Goal: Book appointment/travel/reservation

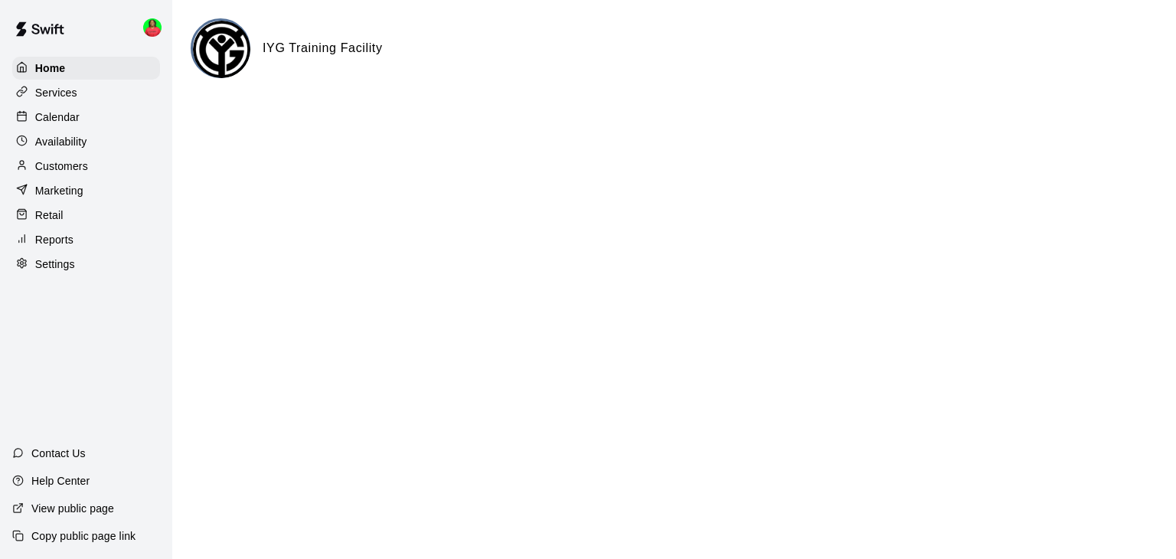
click at [88, 116] on div "Calendar" at bounding box center [86, 117] width 148 height 23
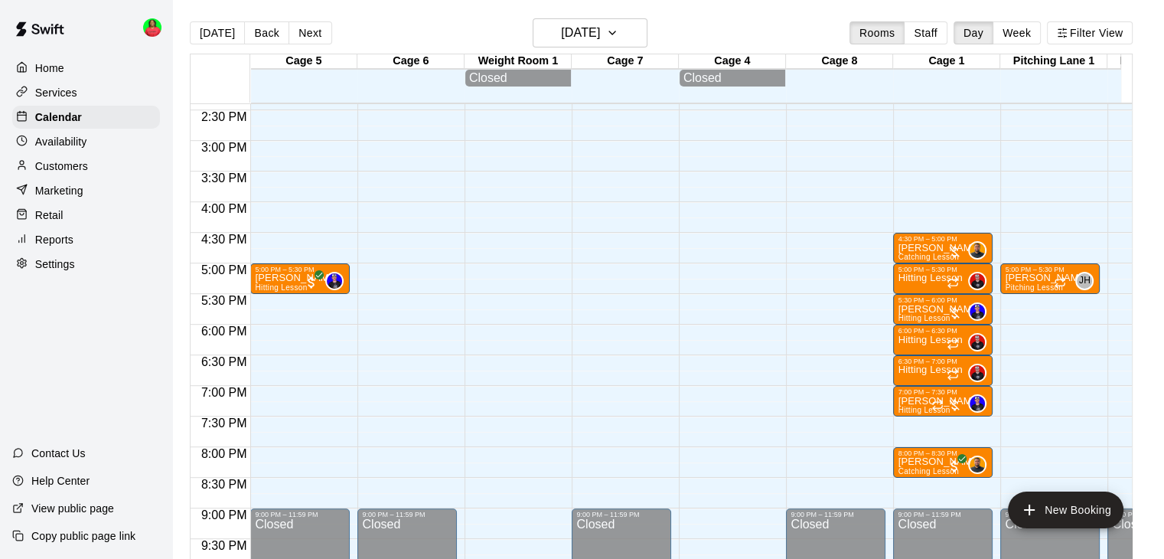
scroll to position [858, 0]
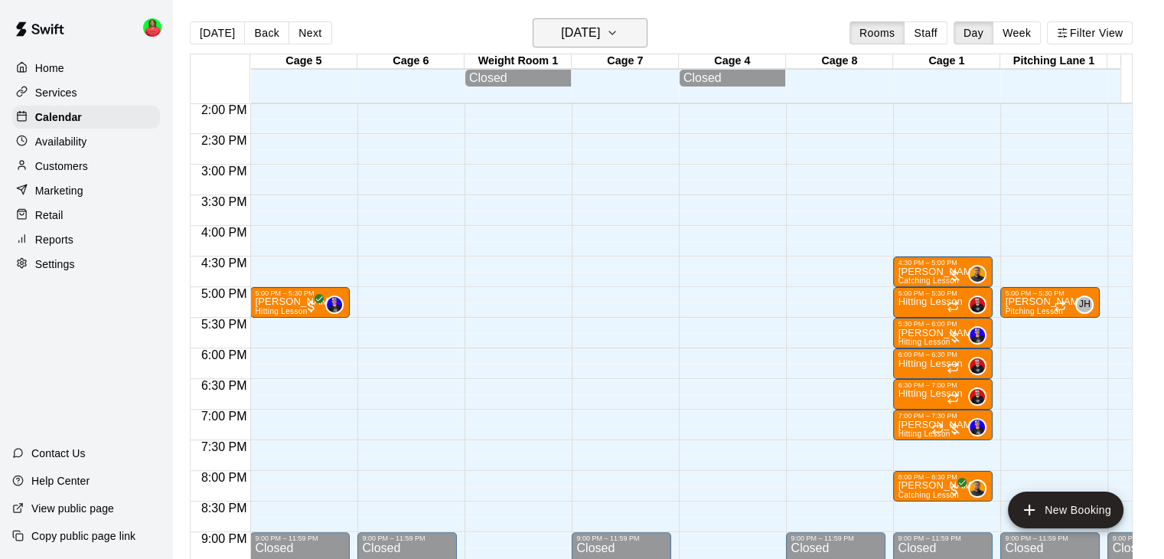
click at [638, 33] on button "[DATE]" at bounding box center [590, 32] width 115 height 29
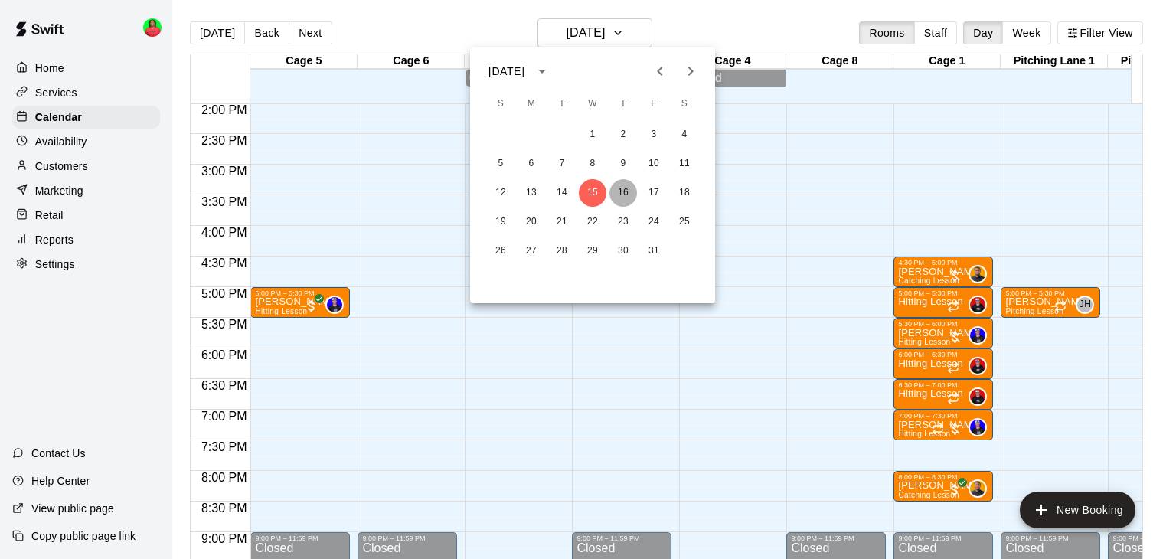
click at [625, 191] on button "16" at bounding box center [623, 193] width 28 height 28
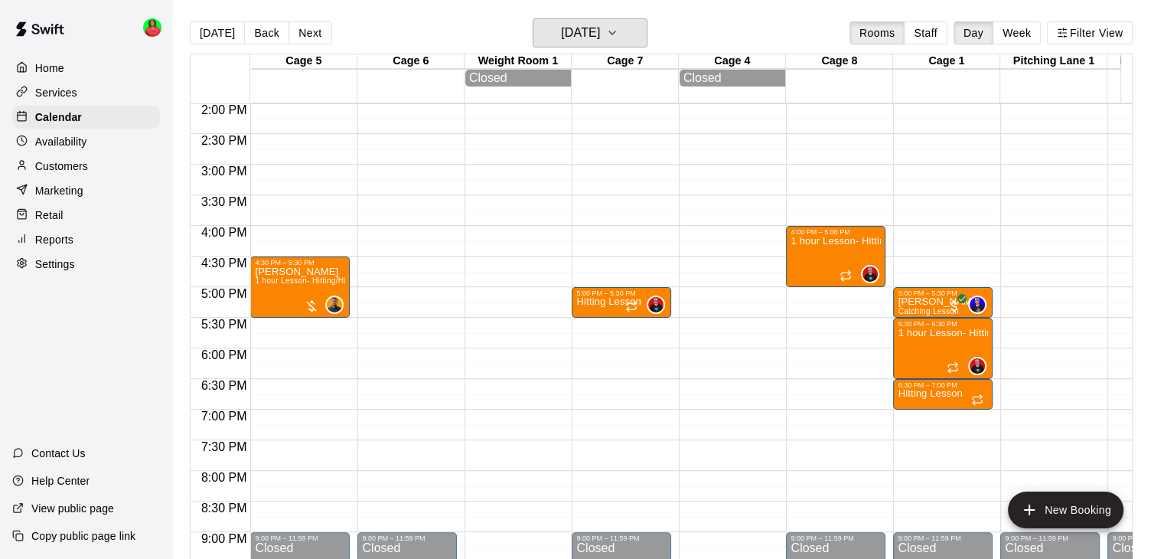
scroll to position [935, 0]
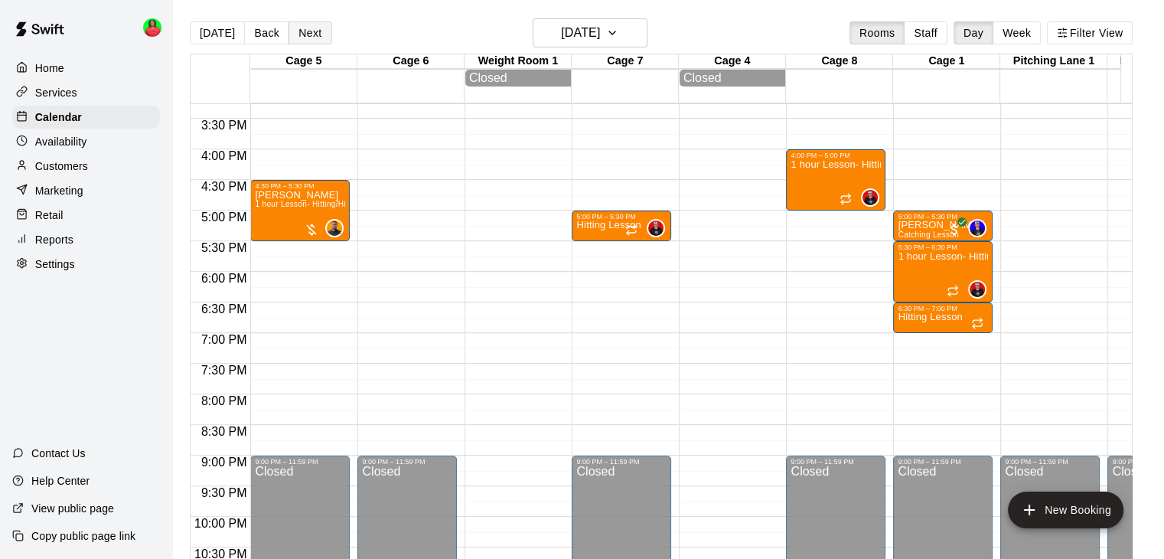
click at [303, 33] on button "Next" at bounding box center [310, 32] width 43 height 23
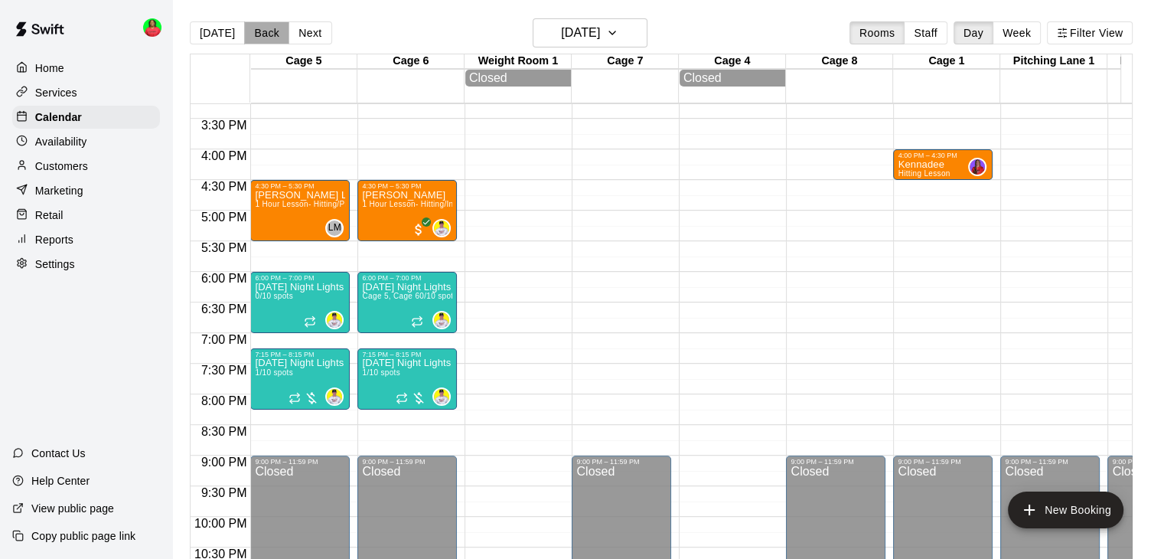
click at [254, 35] on button "Back" at bounding box center [266, 32] width 45 height 23
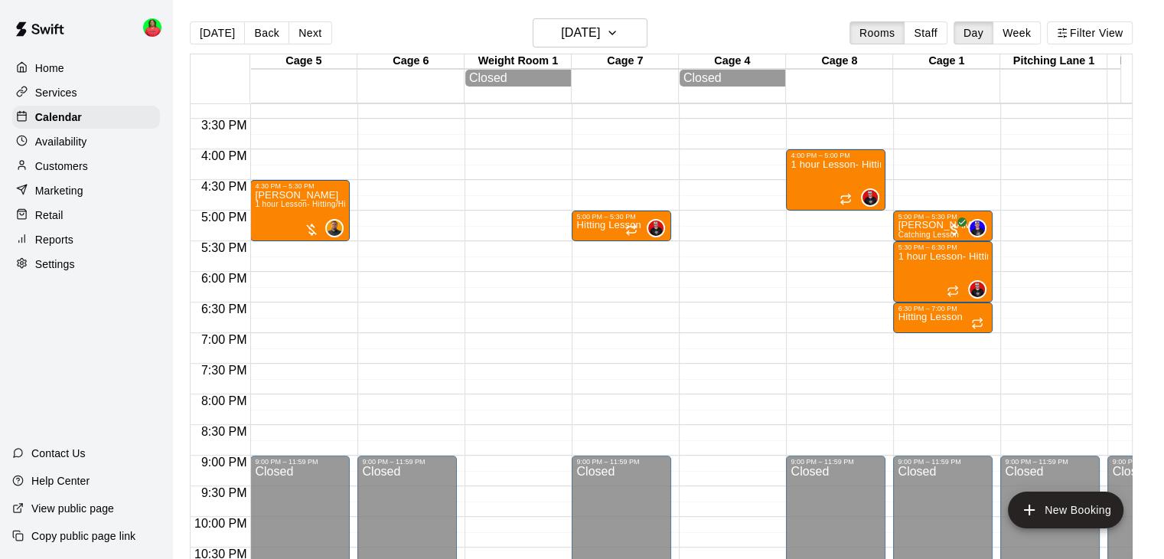
scroll to position [1011, 0]
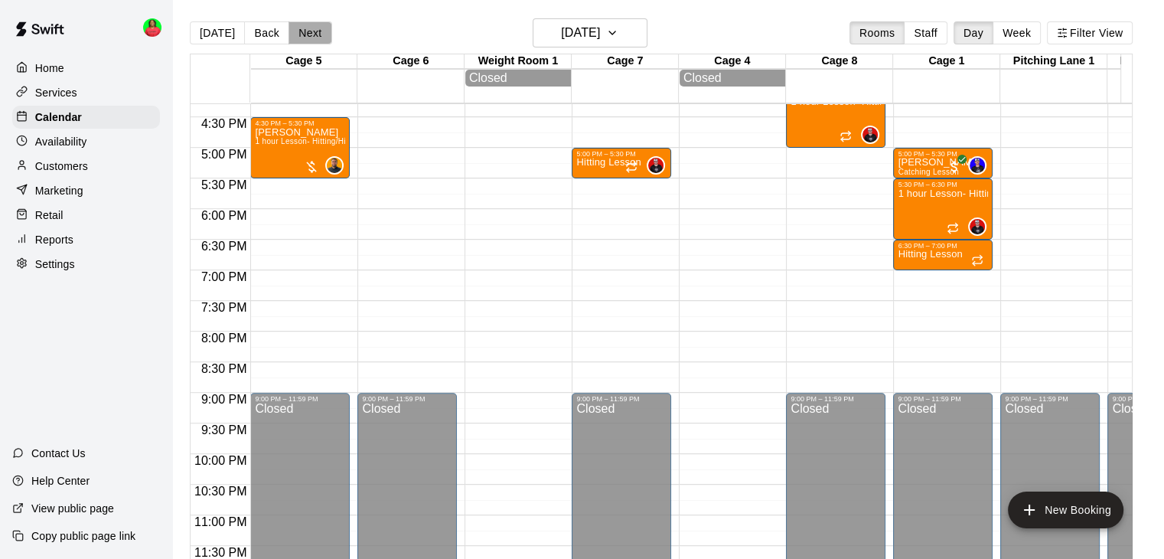
click at [315, 39] on button "Next" at bounding box center [310, 32] width 43 height 23
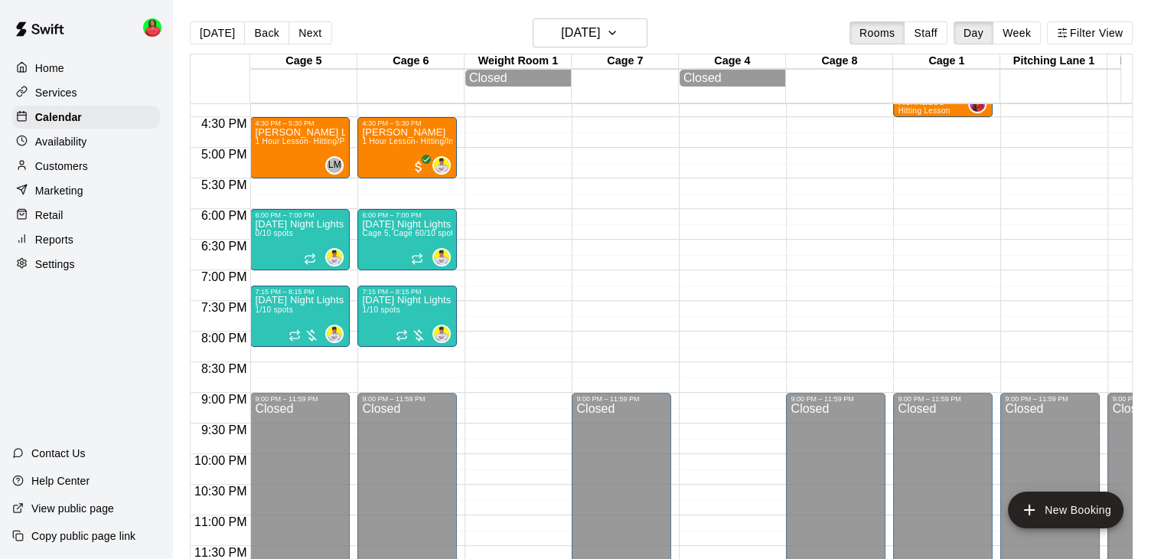
scroll to position [705, 0]
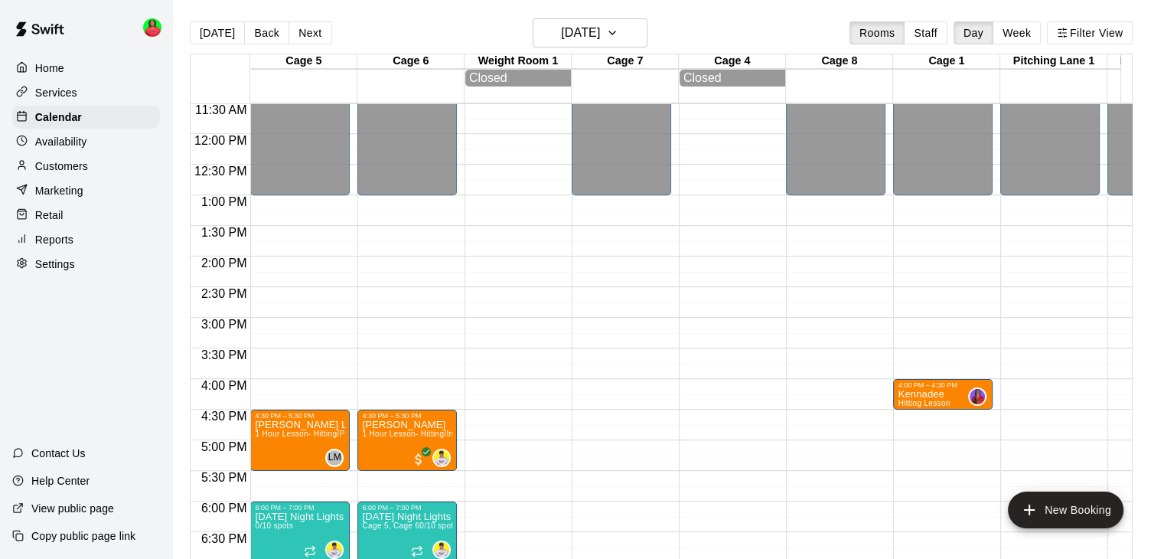
click at [28, 149] on div at bounding box center [25, 142] width 19 height 15
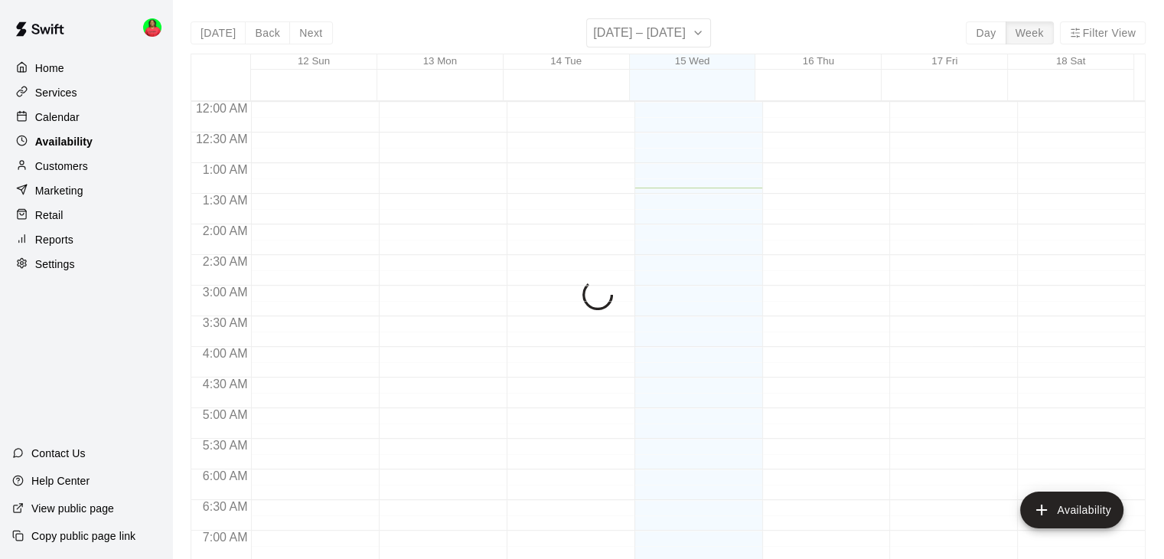
scroll to position [86, 0]
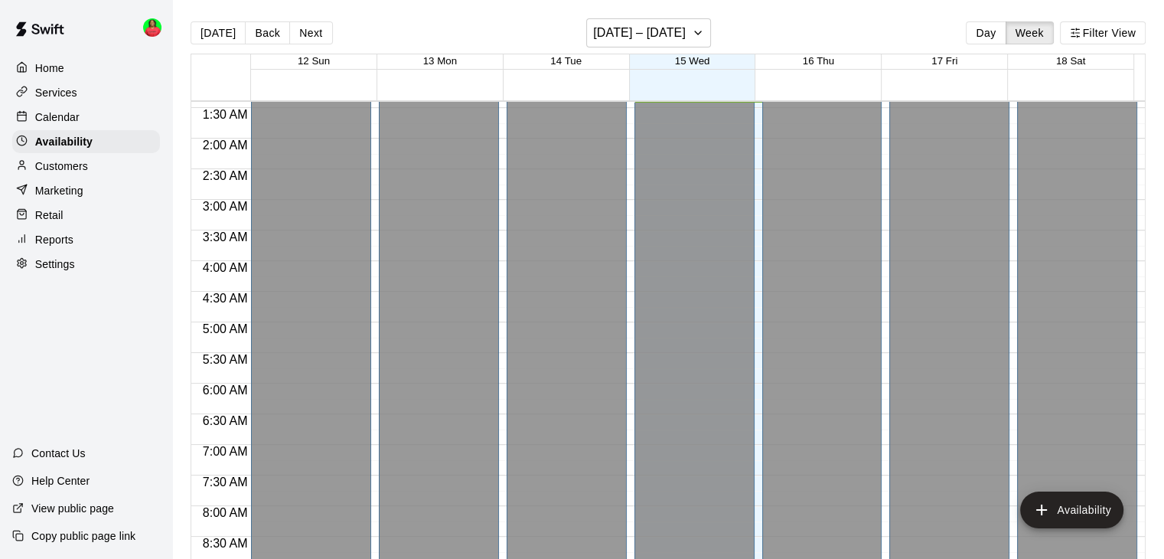
click at [66, 124] on p "Calendar" at bounding box center [57, 116] width 44 height 15
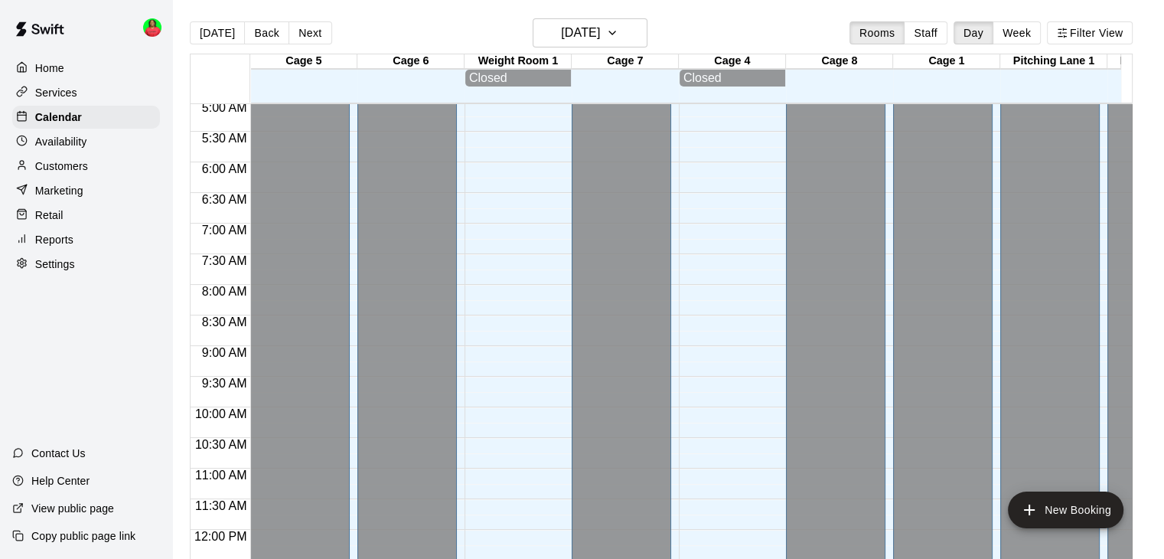
scroll to position [315, 0]
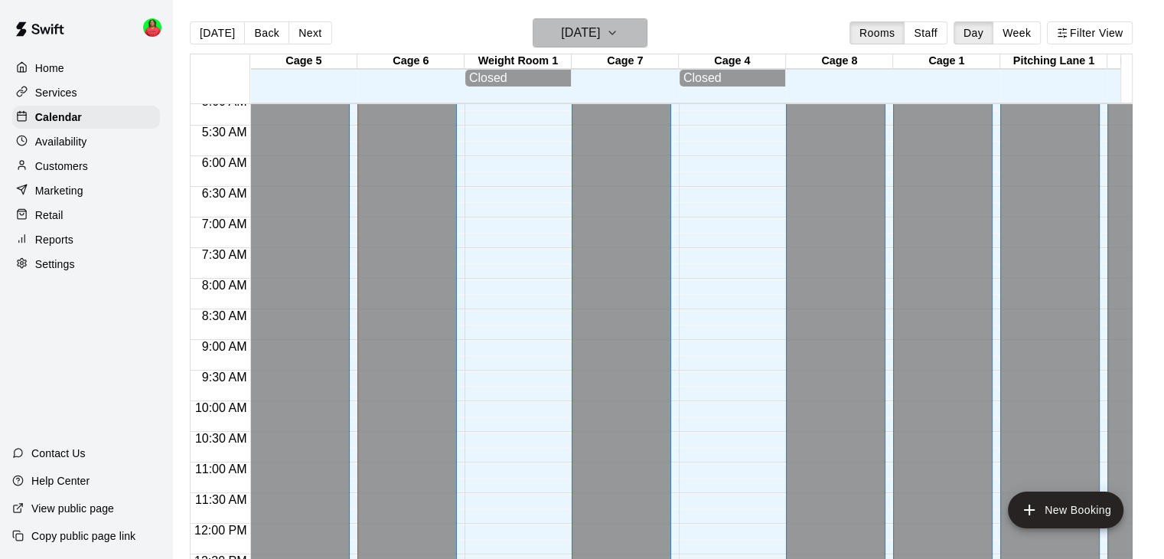
click at [600, 39] on h6 "[DATE]" at bounding box center [580, 32] width 39 height 21
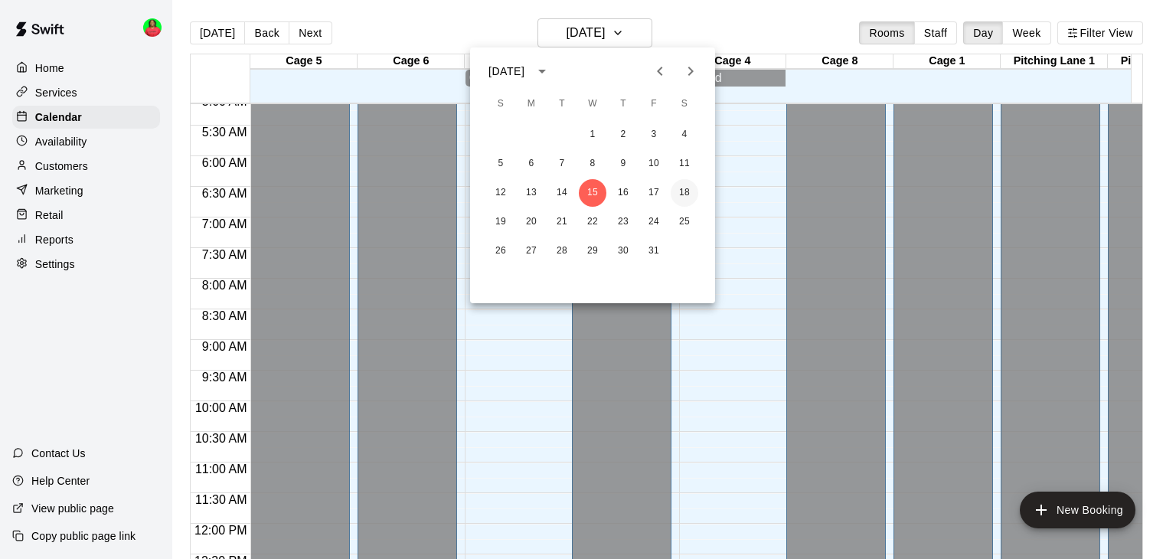
click at [685, 194] on button "18" at bounding box center [685, 193] width 28 height 28
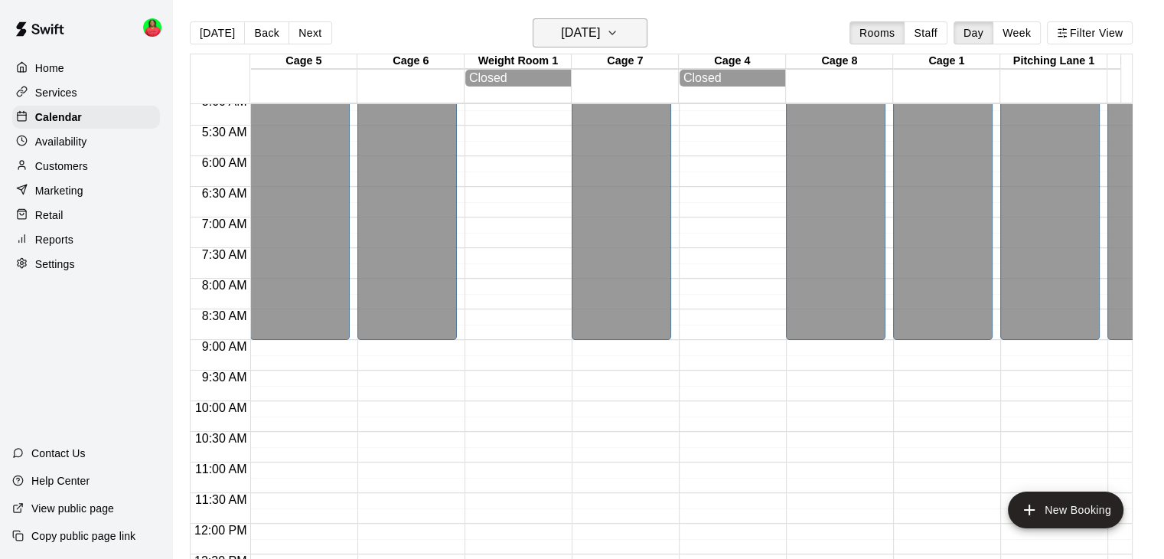
click at [600, 31] on h6 "[DATE]" at bounding box center [580, 32] width 39 height 21
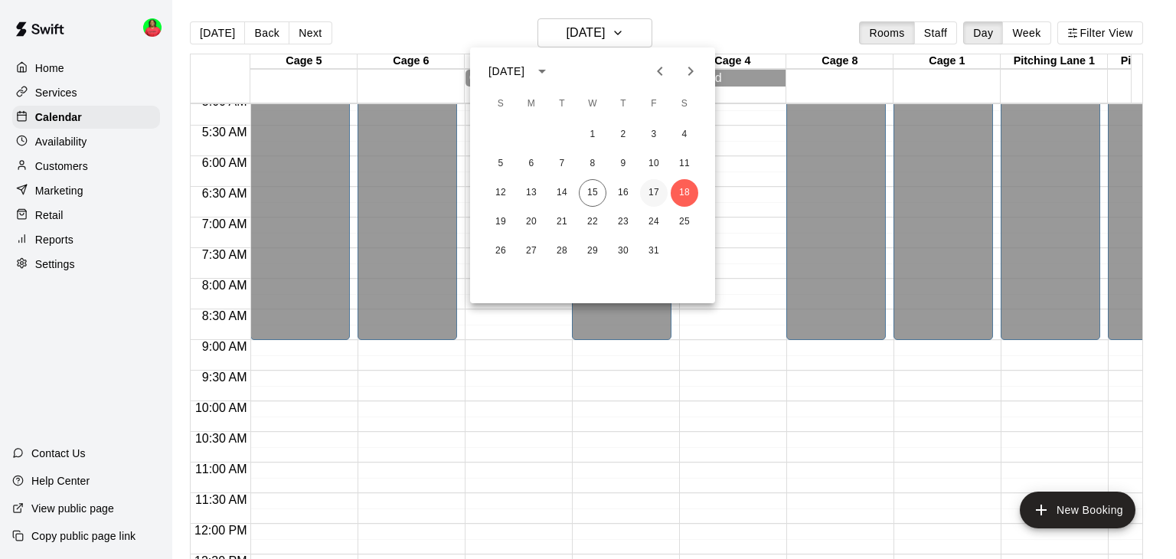
click at [655, 192] on button "17" at bounding box center [654, 193] width 28 height 28
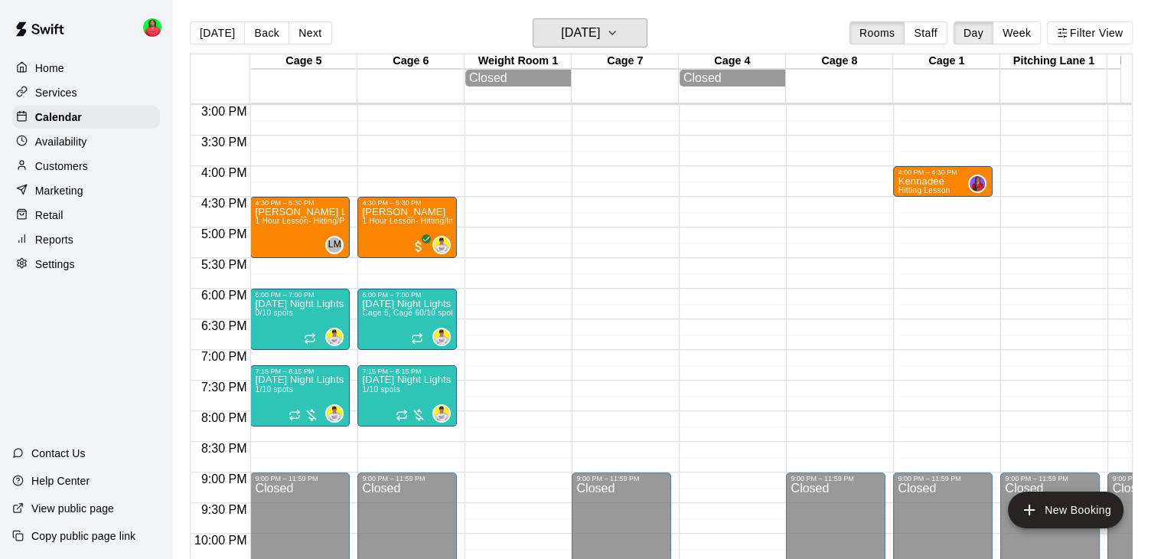
scroll to position [851, 0]
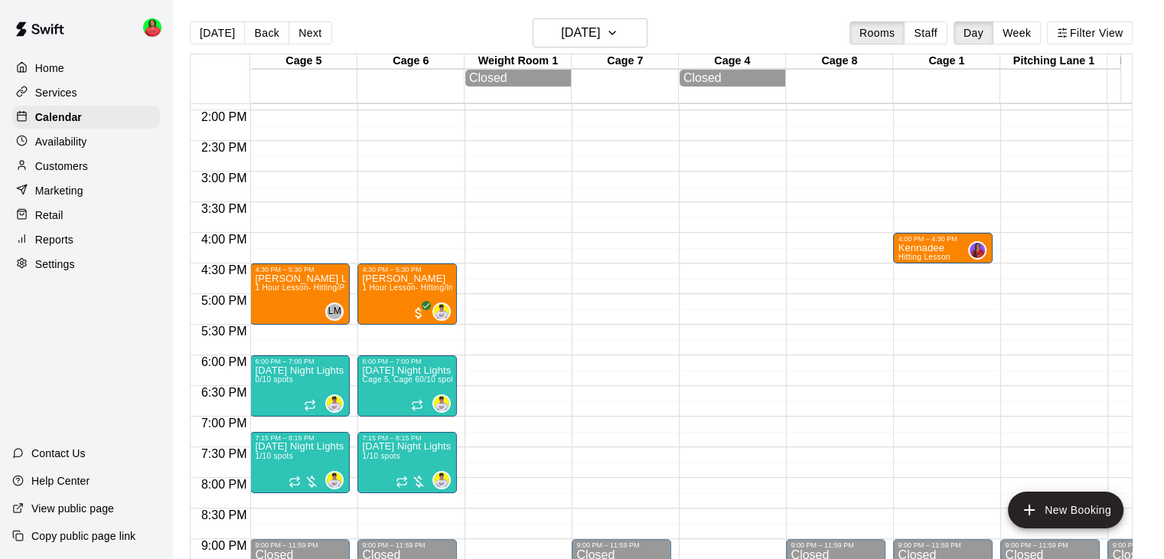
click at [86, 145] on div "Availability" at bounding box center [86, 141] width 148 height 23
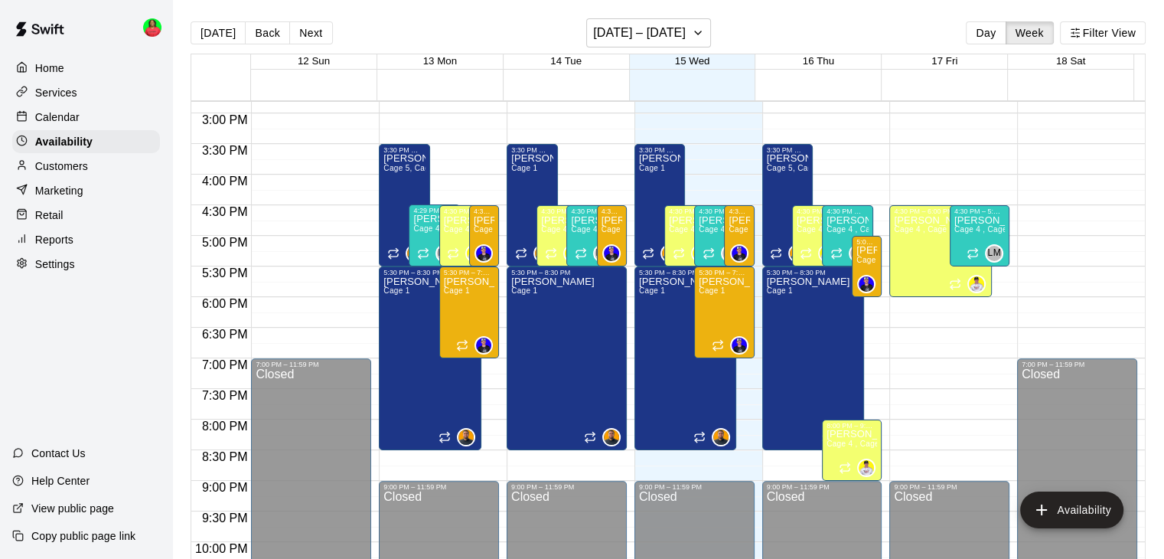
scroll to position [765, 0]
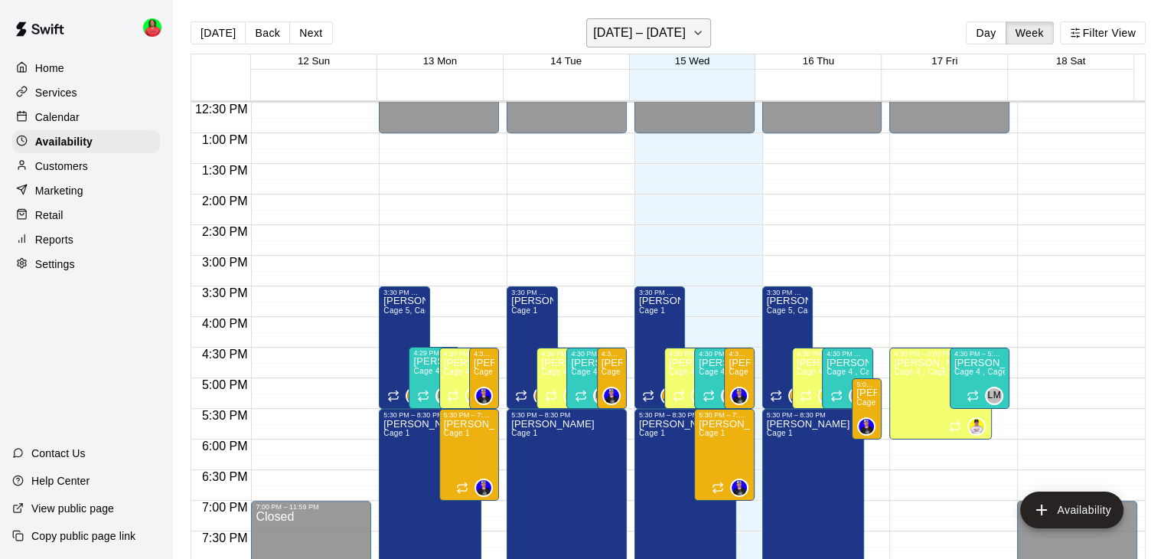
click at [695, 32] on icon "button" at bounding box center [698, 32] width 6 height 3
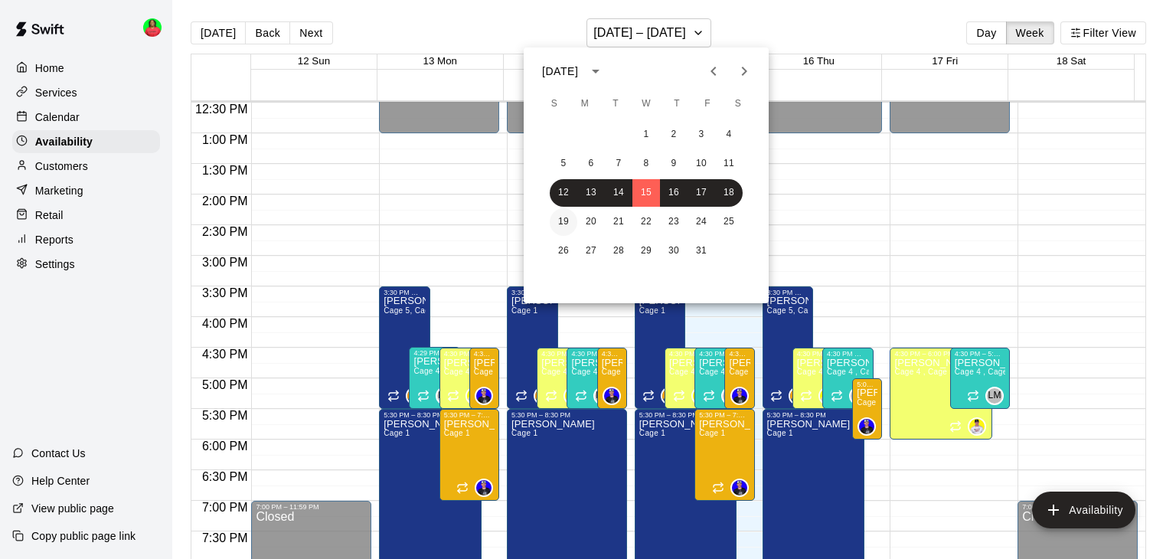
click at [560, 221] on button "19" at bounding box center [564, 222] width 28 height 28
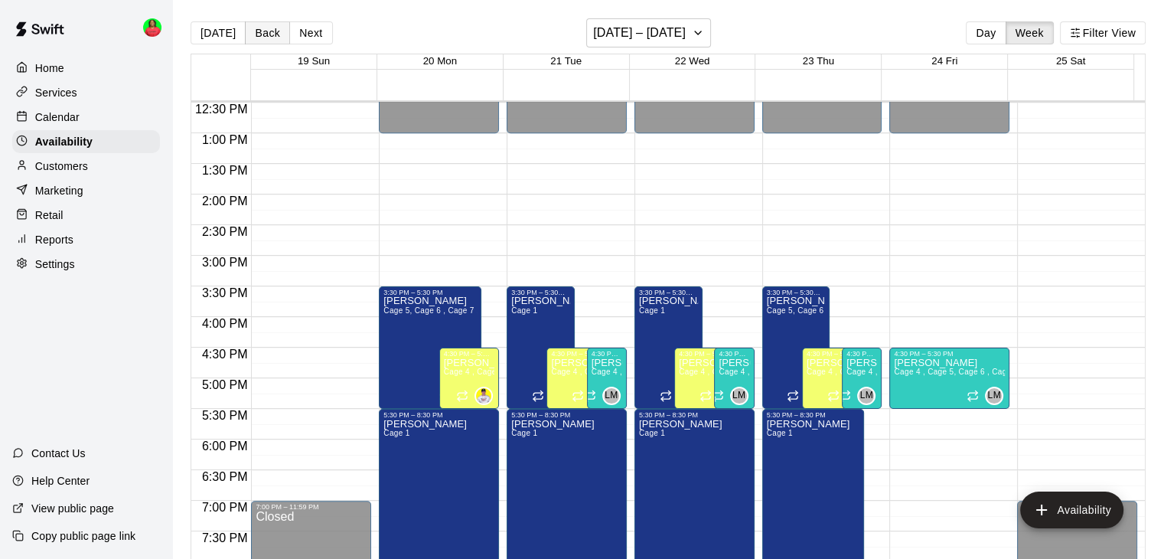
click at [265, 38] on button "Back" at bounding box center [267, 32] width 45 height 23
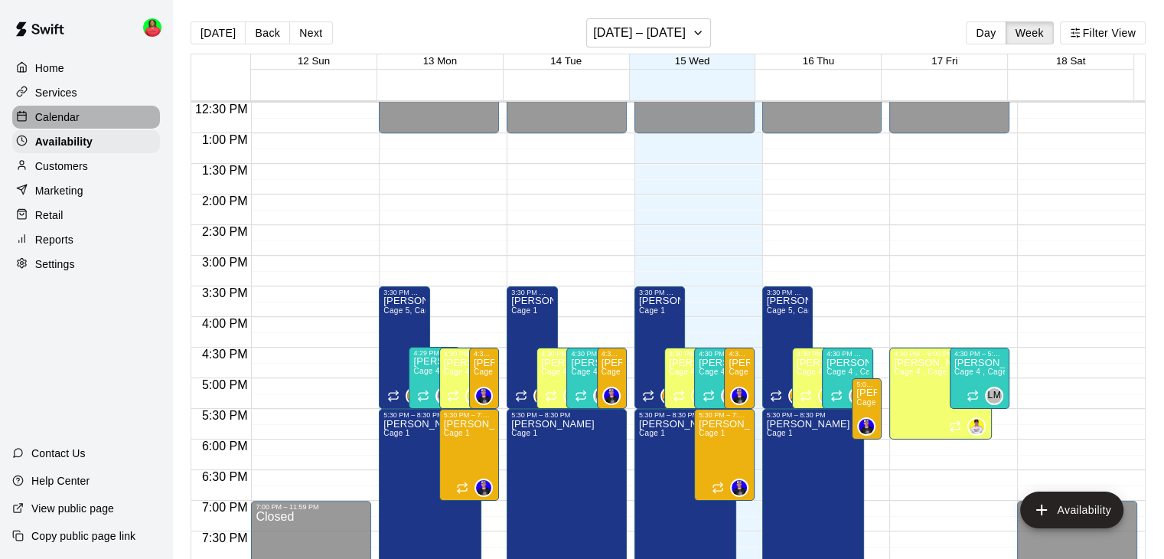
click at [67, 122] on p "Calendar" at bounding box center [57, 116] width 44 height 15
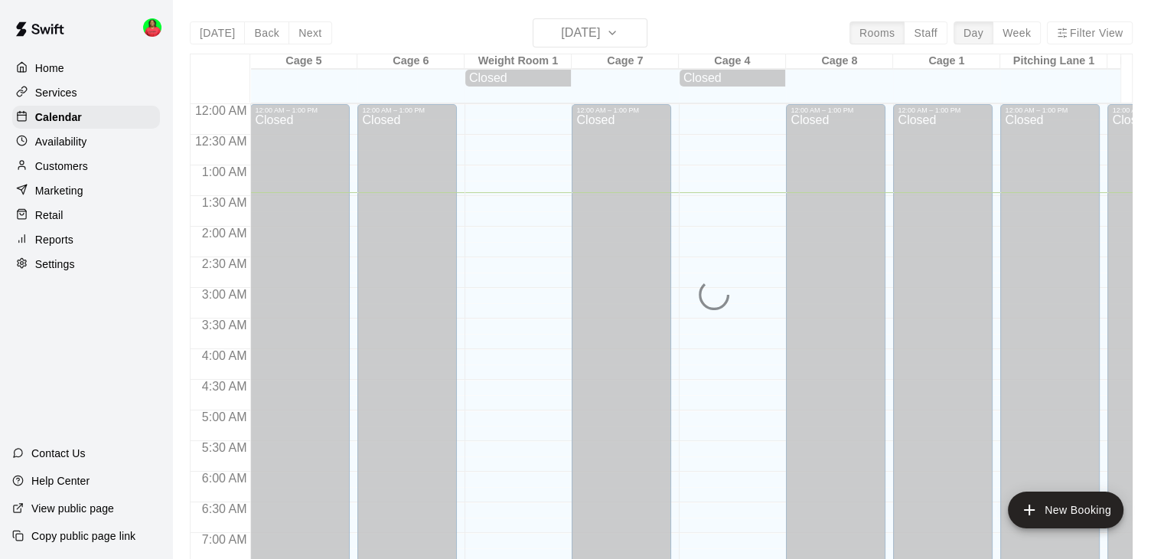
scroll to position [88, 0]
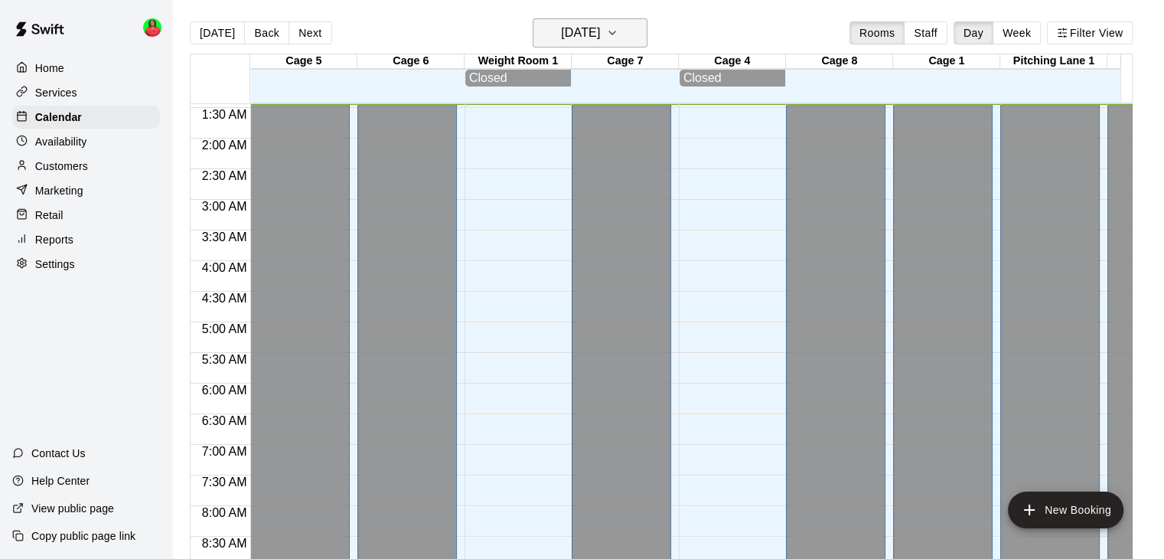
click at [640, 38] on button "[DATE]" at bounding box center [590, 32] width 115 height 29
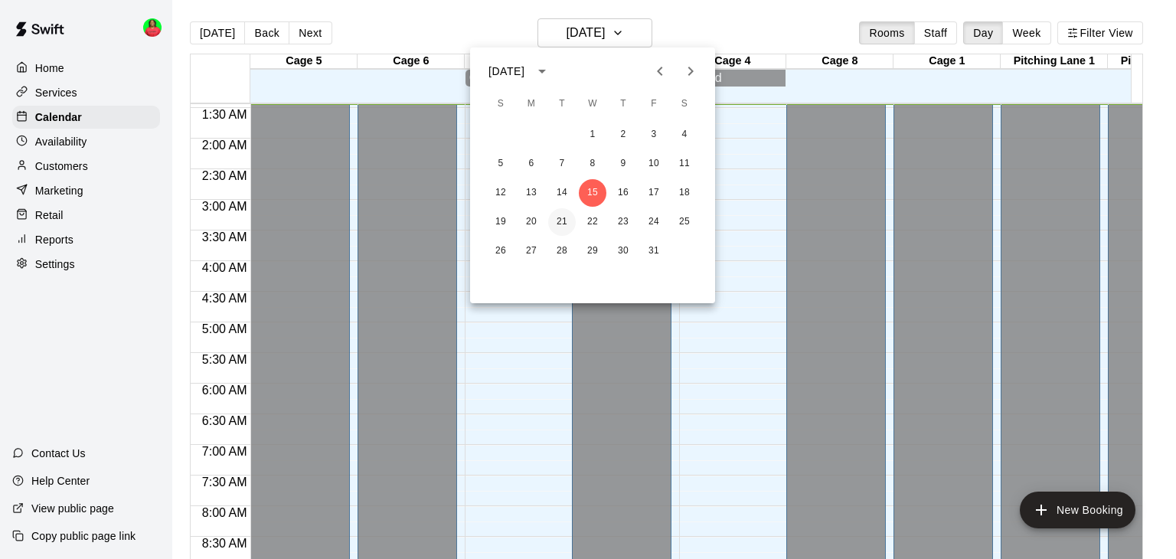
click at [558, 222] on button "21" at bounding box center [562, 222] width 28 height 28
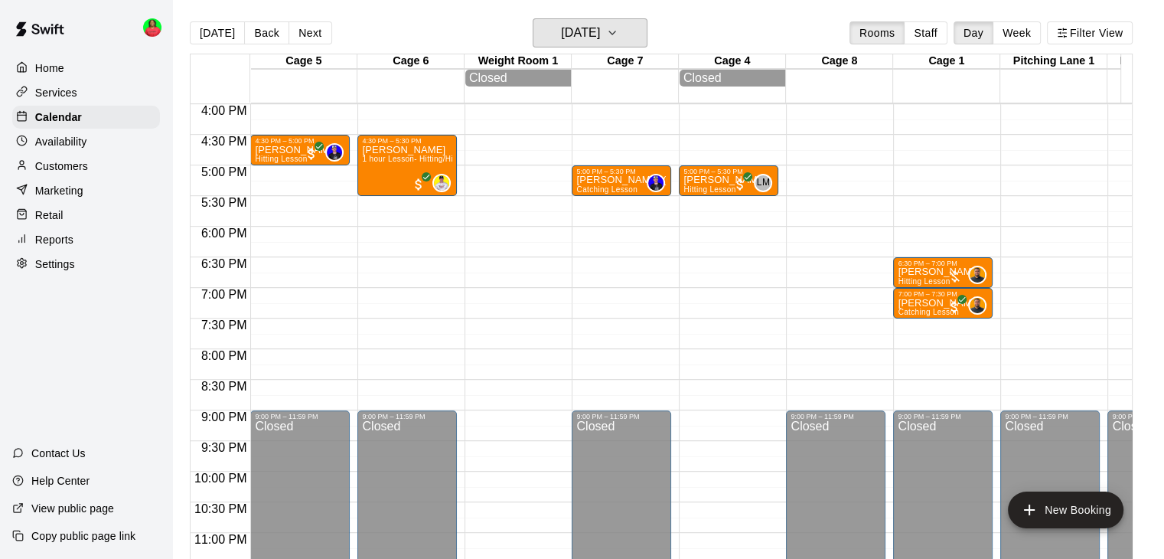
scroll to position [1011, 0]
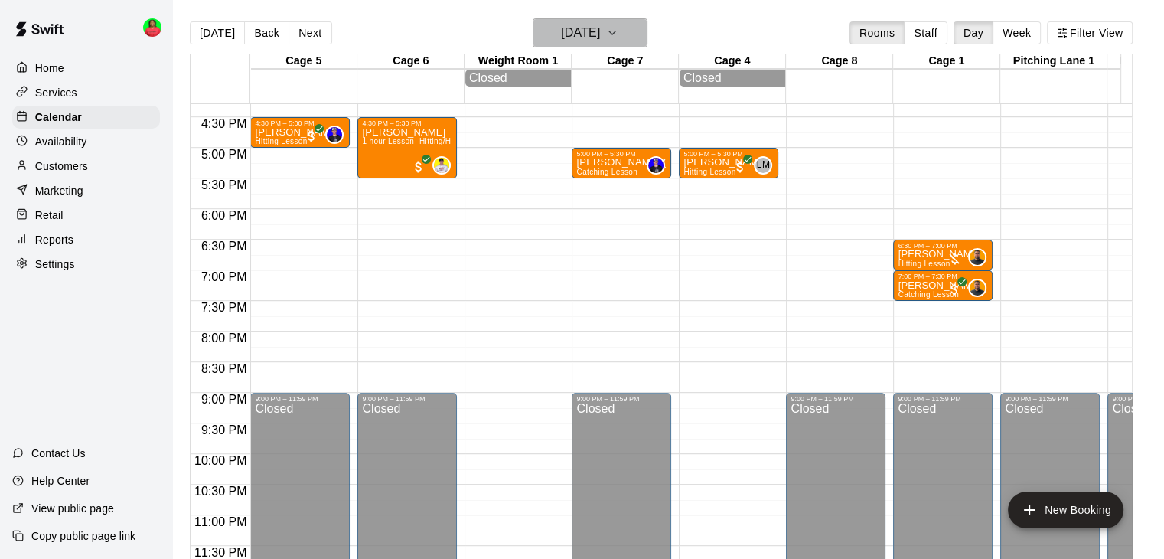
click at [618, 30] on icon "button" at bounding box center [612, 33] width 12 height 18
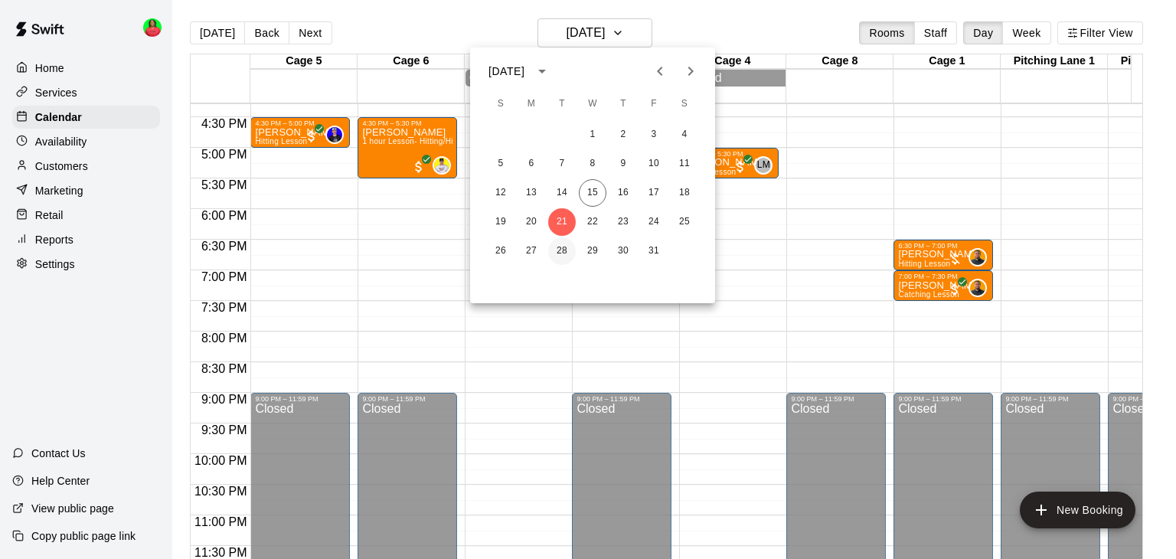
click at [560, 252] on button "28" at bounding box center [562, 251] width 28 height 28
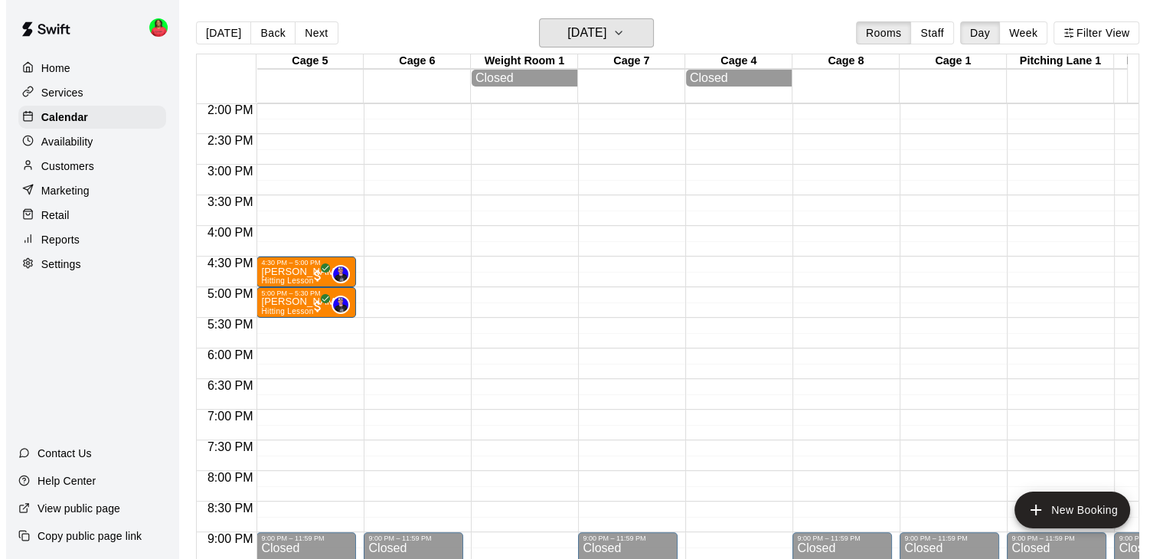
scroll to position [935, 0]
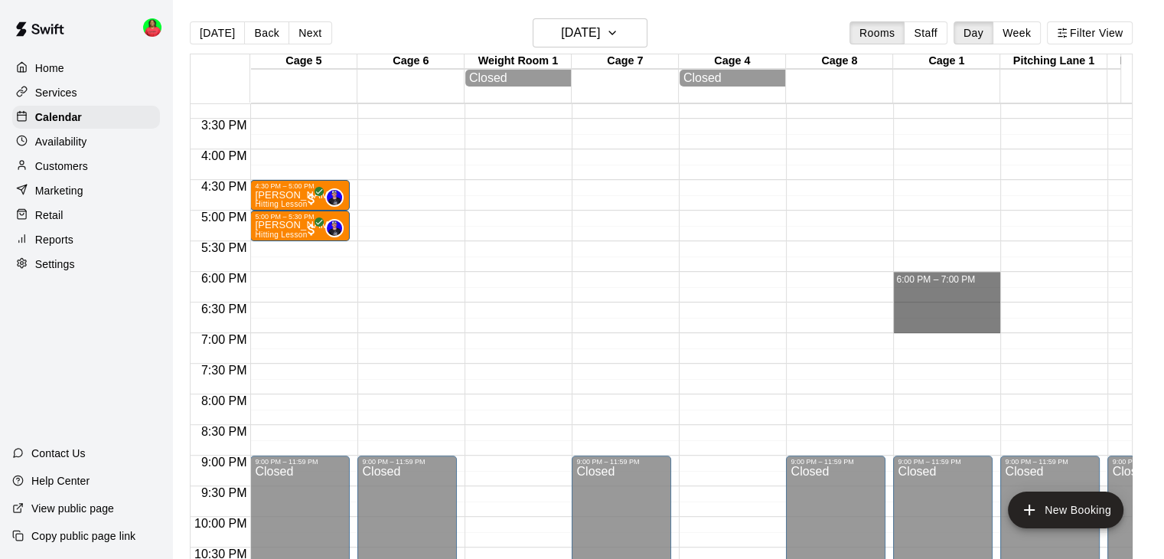
drag, startPoint x: 937, startPoint y: 279, endPoint x: 940, endPoint y: 326, distance: 47.6
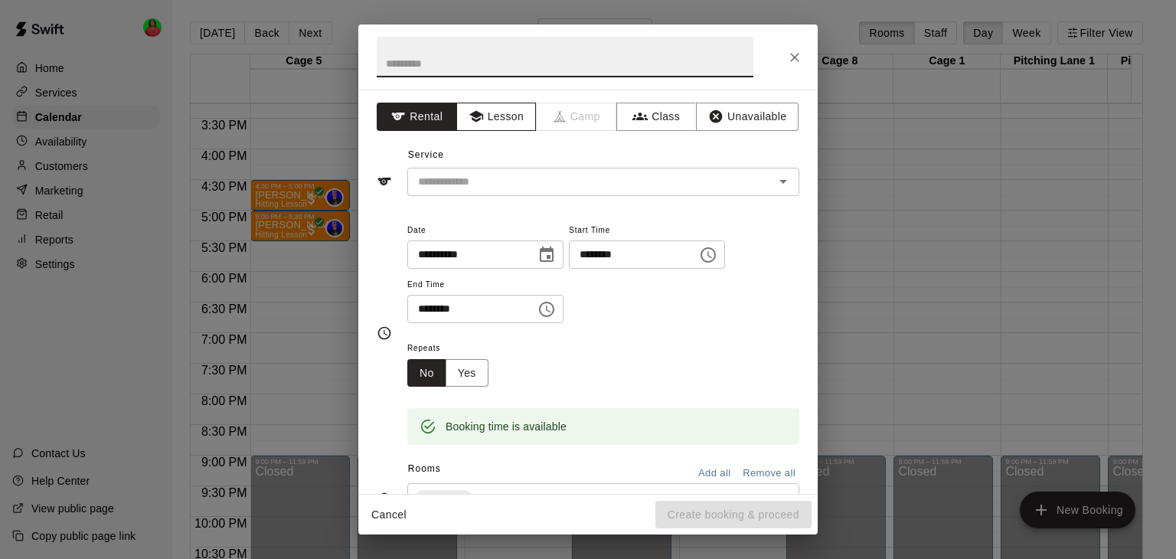
click at [487, 119] on button "Lesson" at bounding box center [496, 117] width 80 height 28
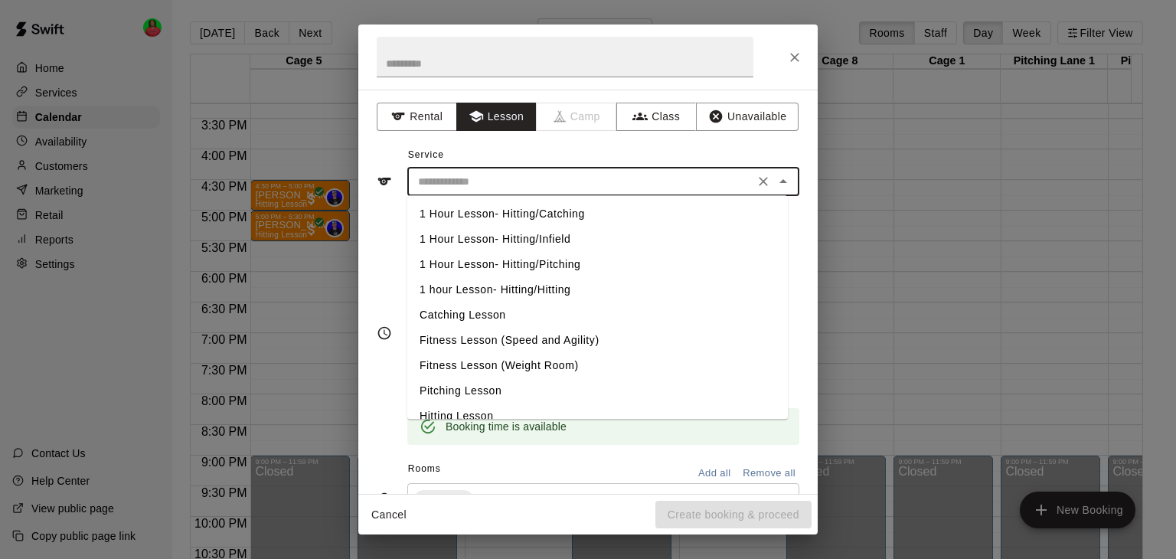
click at [720, 188] on input "text" at bounding box center [581, 181] width 338 height 19
click at [580, 291] on li "1 hour Lesson- Hitting/Hitting" at bounding box center [597, 289] width 380 height 25
type input "**********"
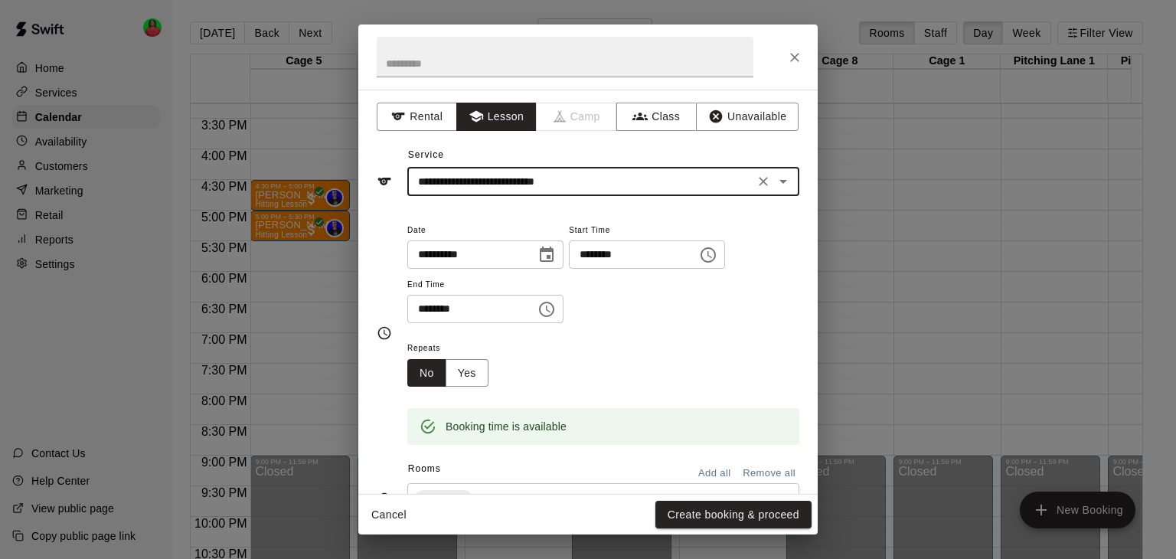
drag, startPoint x: 744, startPoint y: 511, endPoint x: 805, endPoint y: 457, distance: 81.9
click at [744, 511] on button "Create booking & proceed" at bounding box center [733, 515] width 156 height 28
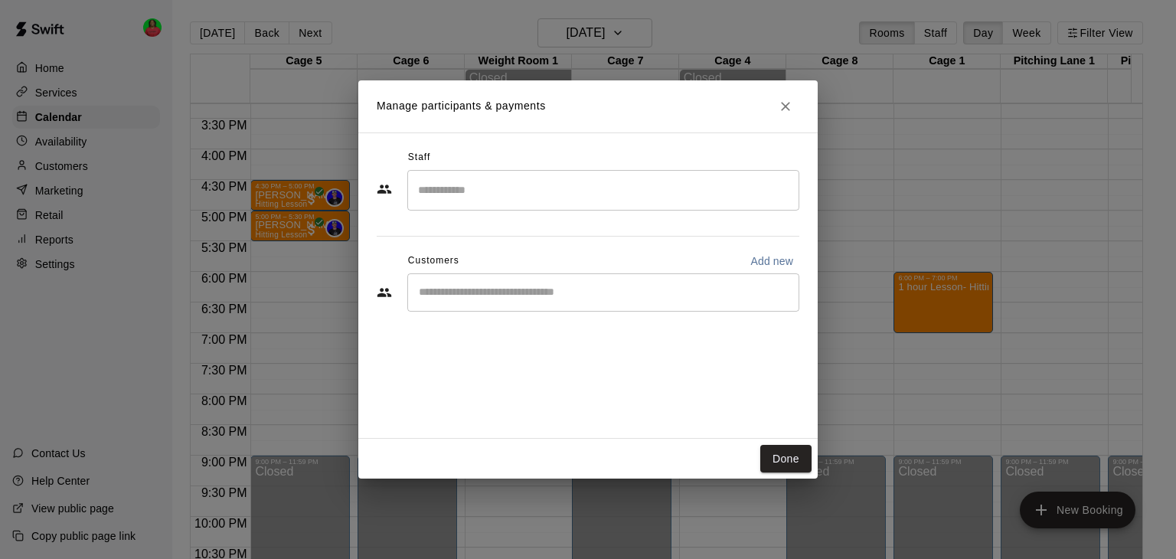
click at [638, 197] on input "Search staff" at bounding box center [603, 190] width 378 height 27
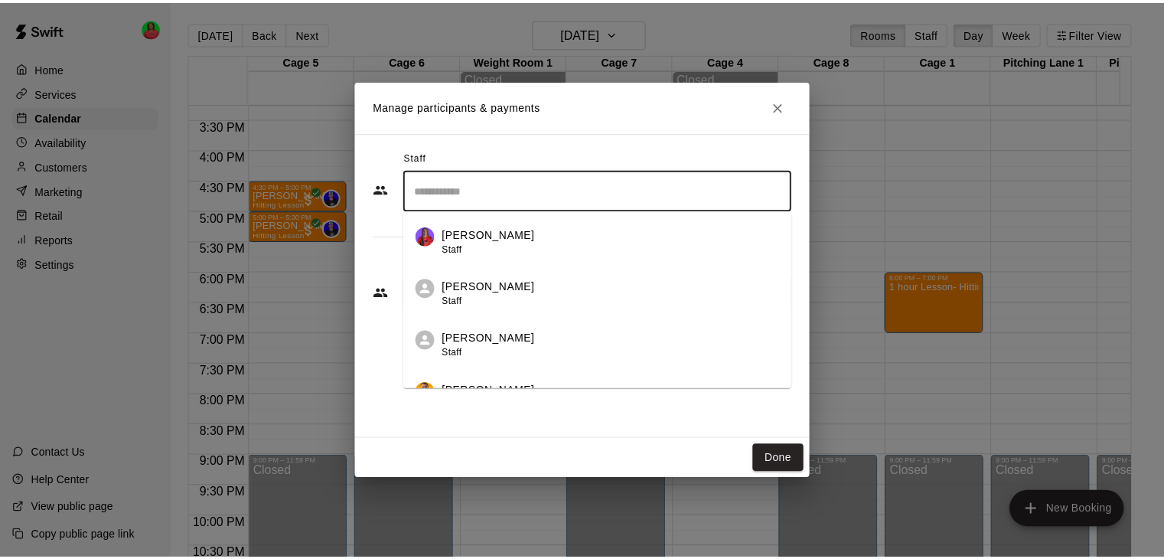
scroll to position [153, 0]
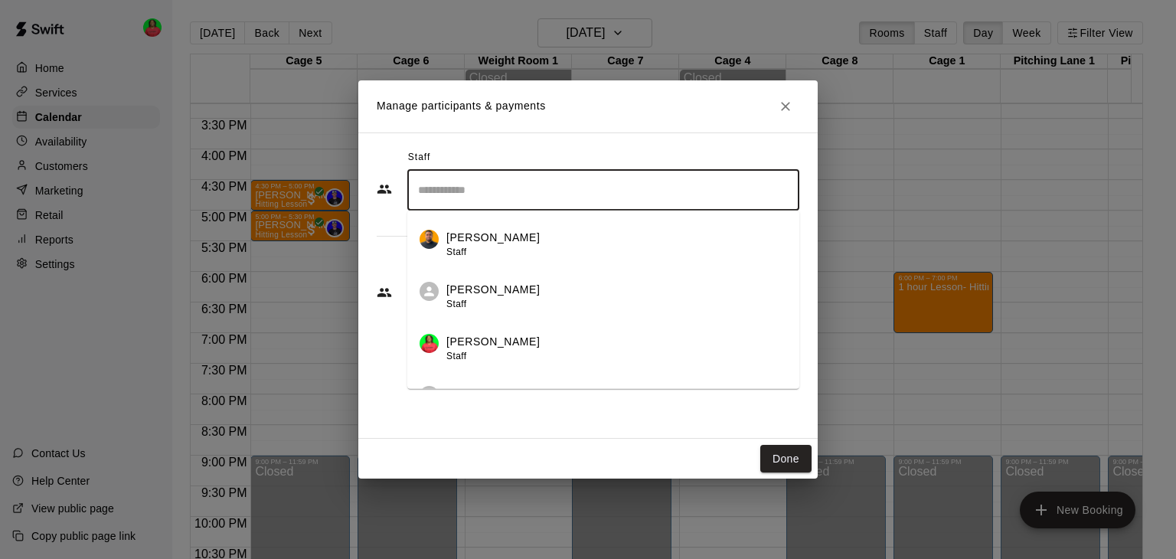
drag, startPoint x: 530, startPoint y: 344, endPoint x: 540, endPoint y: 341, distance: 9.7
click at [531, 344] on div "[PERSON_NAME] Staff" at bounding box center [616, 349] width 341 height 30
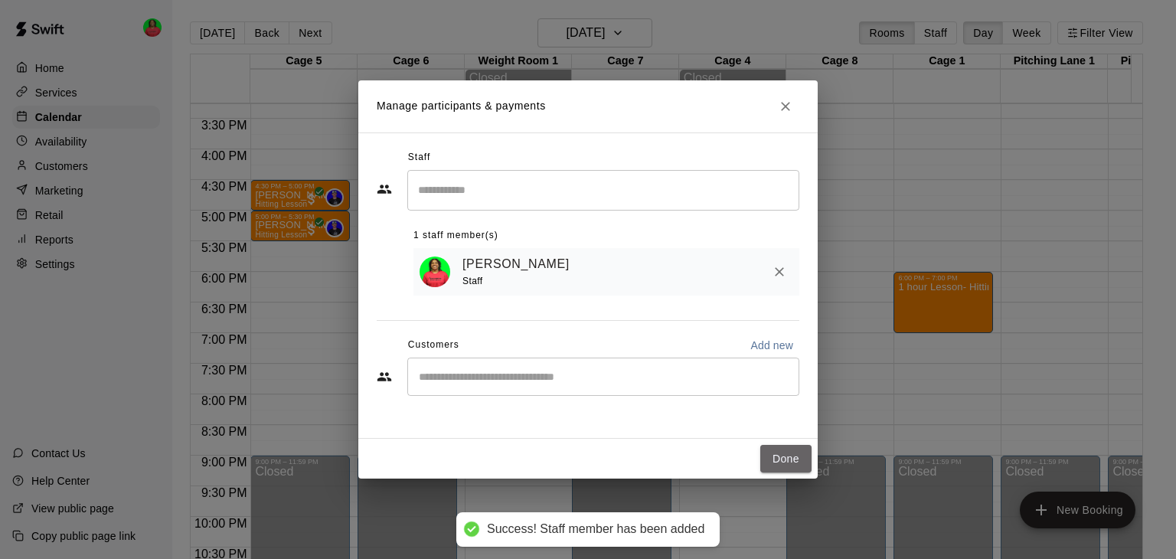
click at [775, 461] on button "Done" at bounding box center [785, 459] width 51 height 28
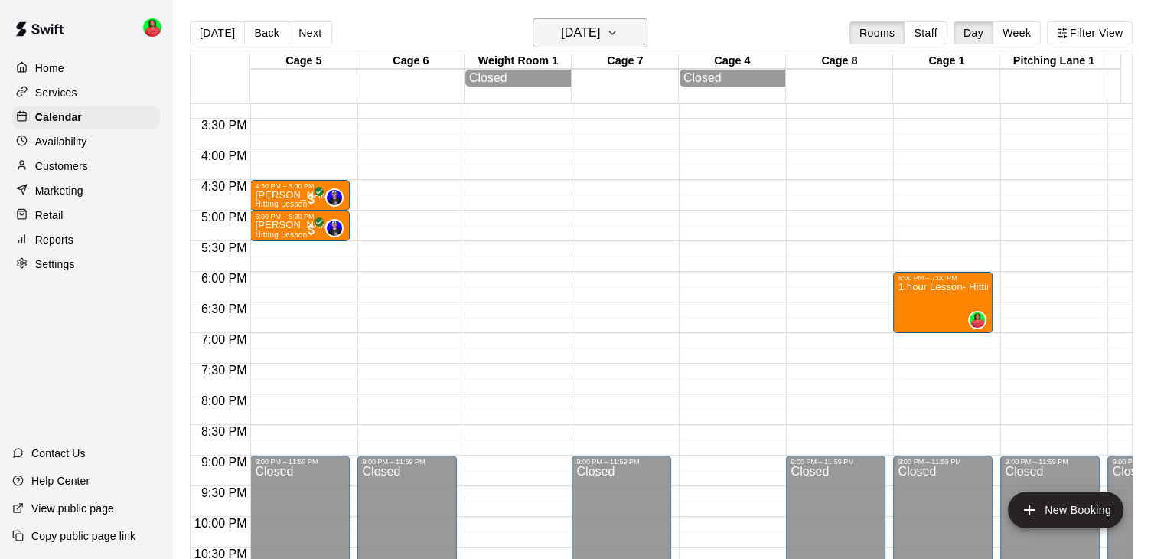
click at [618, 32] on icon "button" at bounding box center [612, 33] width 12 height 18
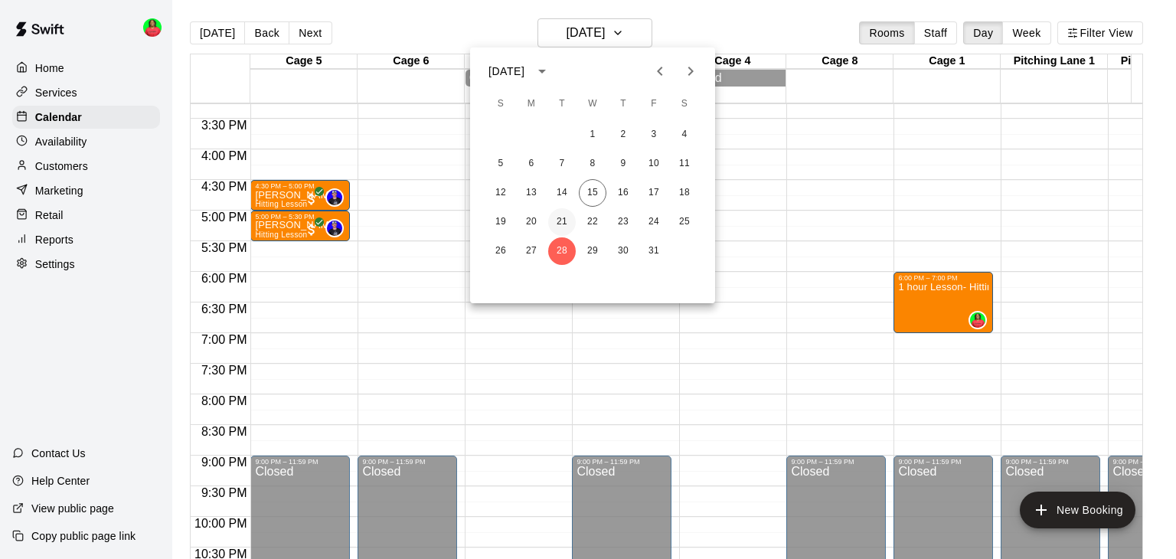
click at [554, 218] on button "21" at bounding box center [562, 222] width 28 height 28
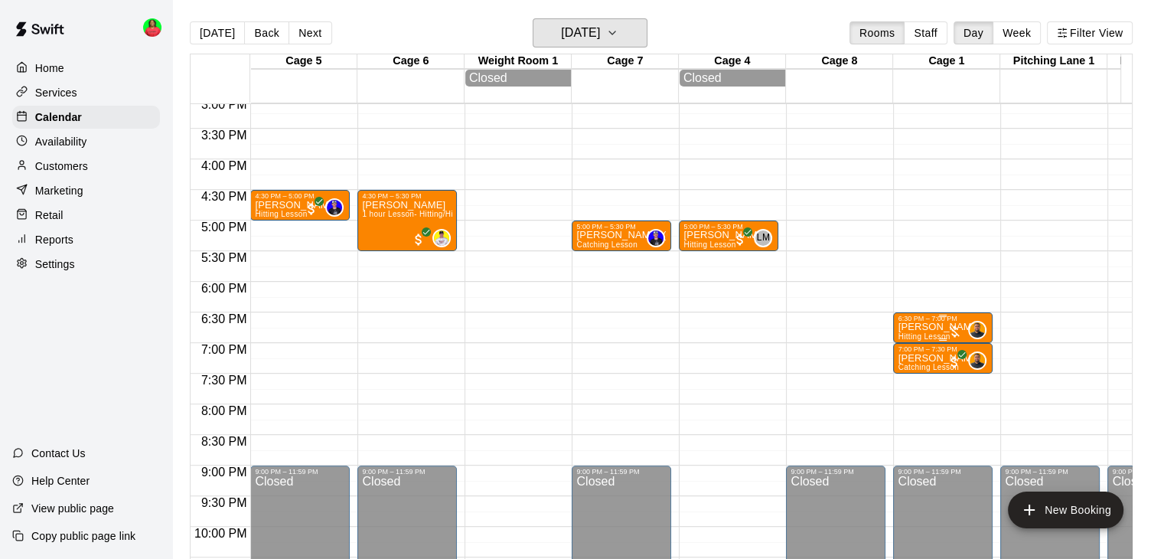
scroll to position [935, 0]
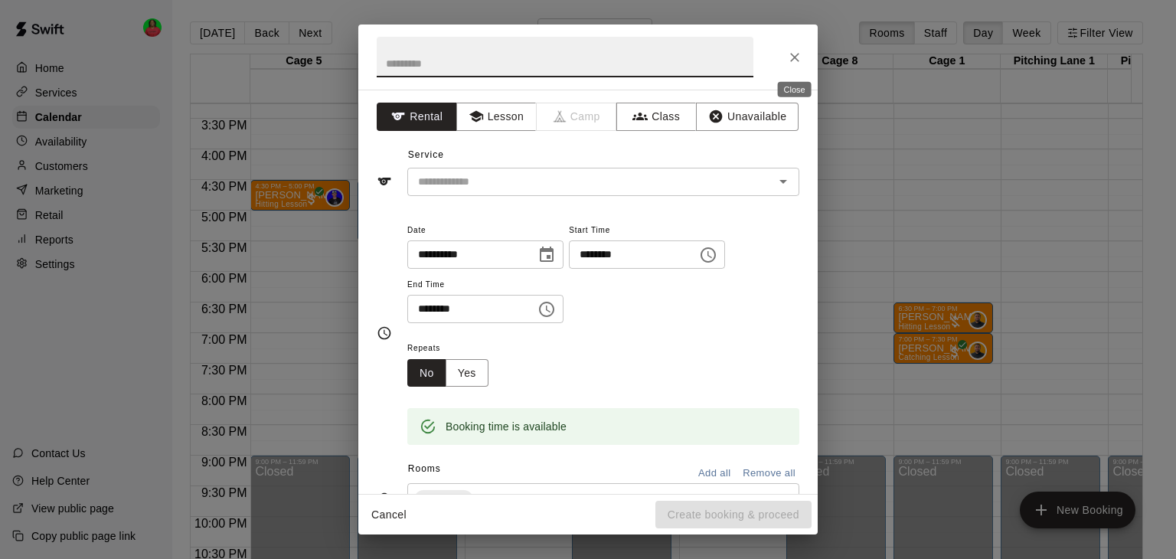
click at [799, 55] on icon "Close" at bounding box center [794, 57] width 15 height 15
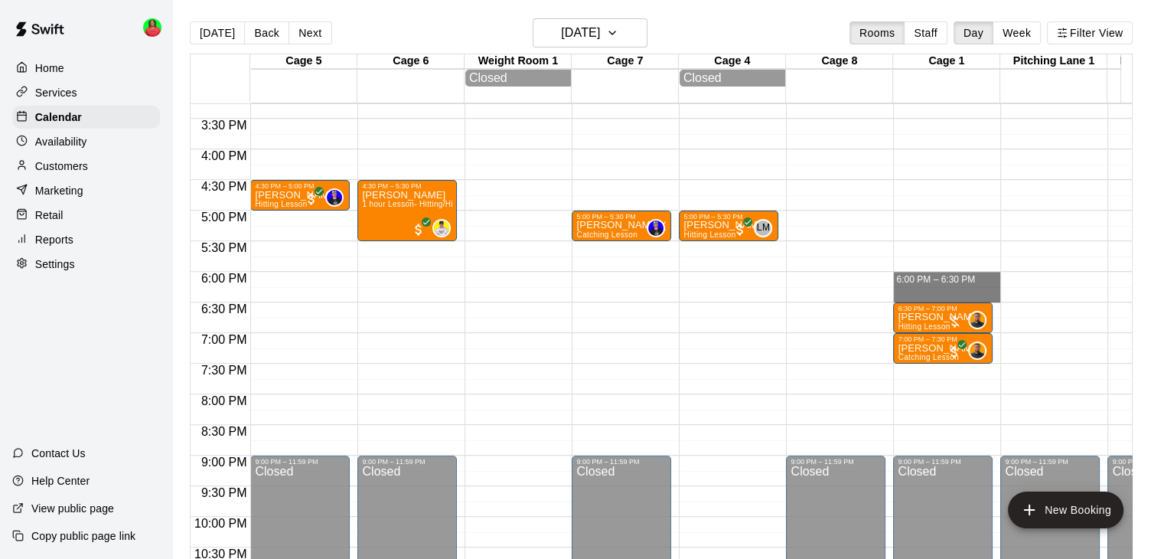
drag, startPoint x: 926, startPoint y: 279, endPoint x: 930, endPoint y: 295, distance: 15.8
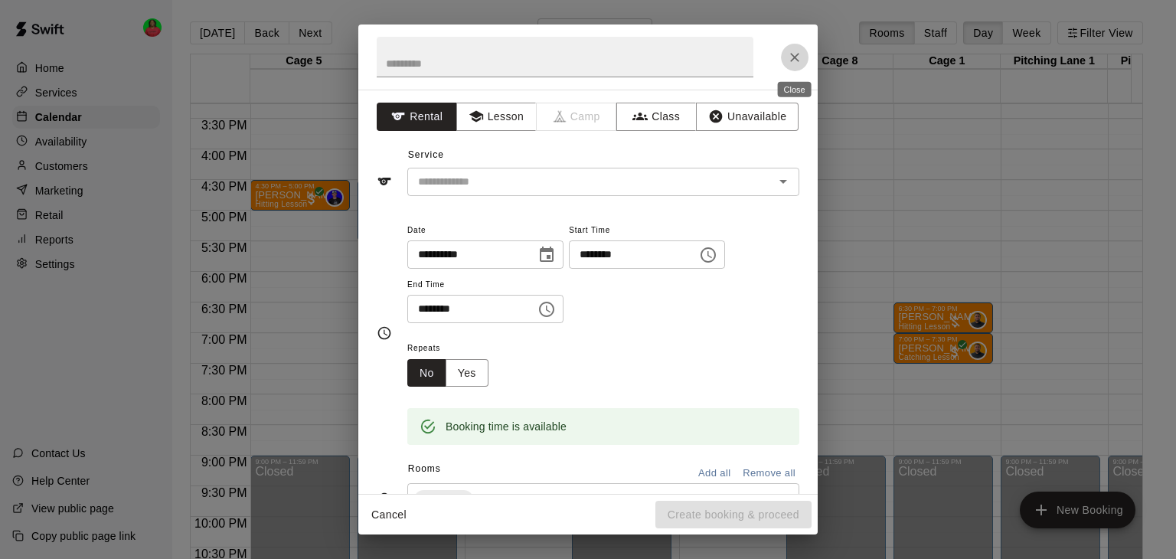
drag, startPoint x: 791, startPoint y: 53, endPoint x: 799, endPoint y: 74, distance: 23.0
click at [791, 55] on icon "Close" at bounding box center [794, 57] width 15 height 15
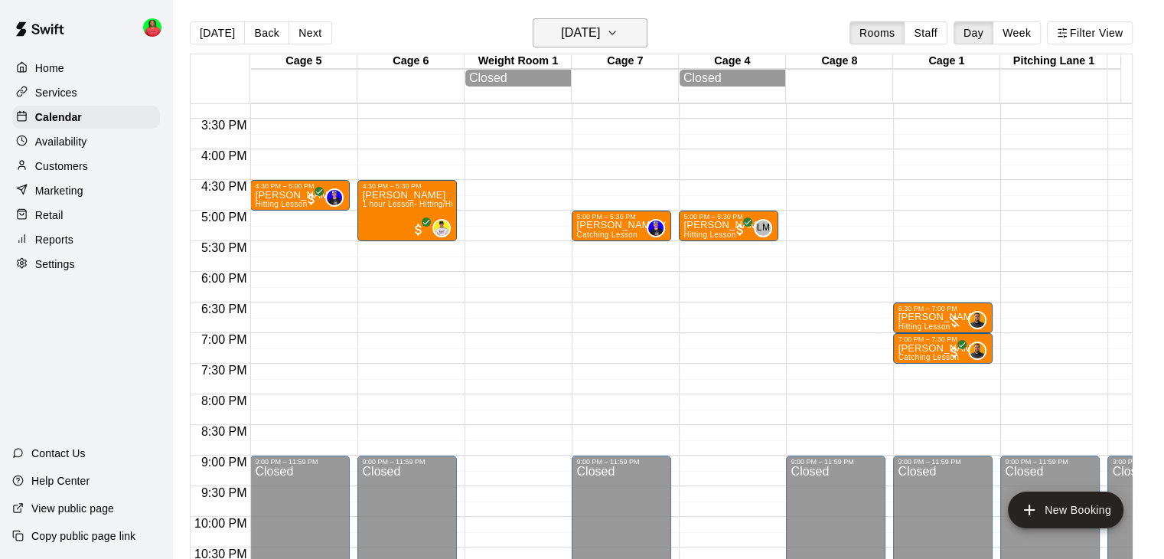
click at [615, 34] on icon "button" at bounding box center [612, 32] width 6 height 3
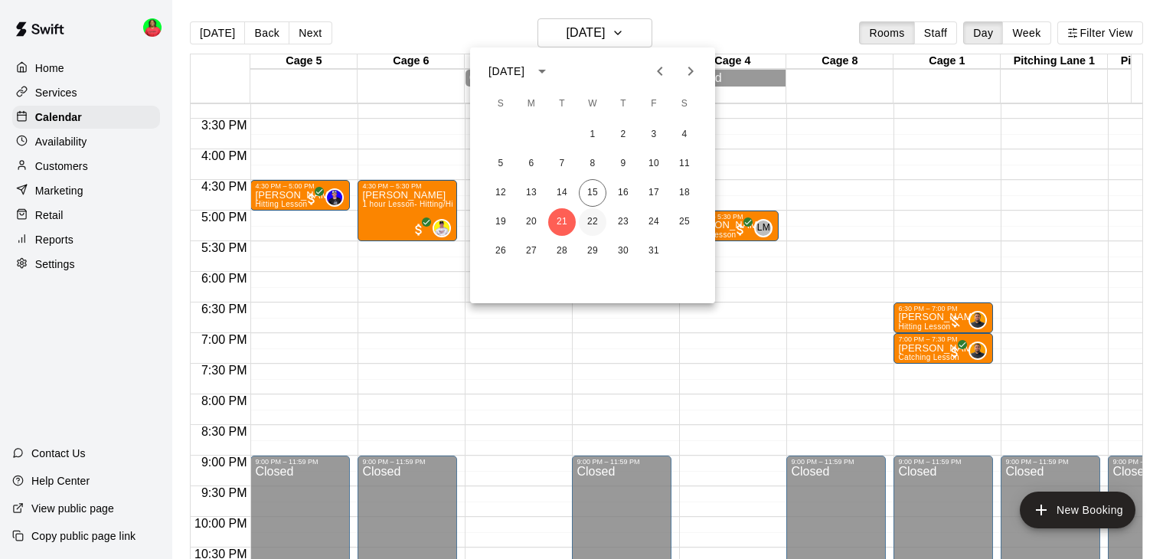
click at [592, 227] on button "22" at bounding box center [593, 222] width 28 height 28
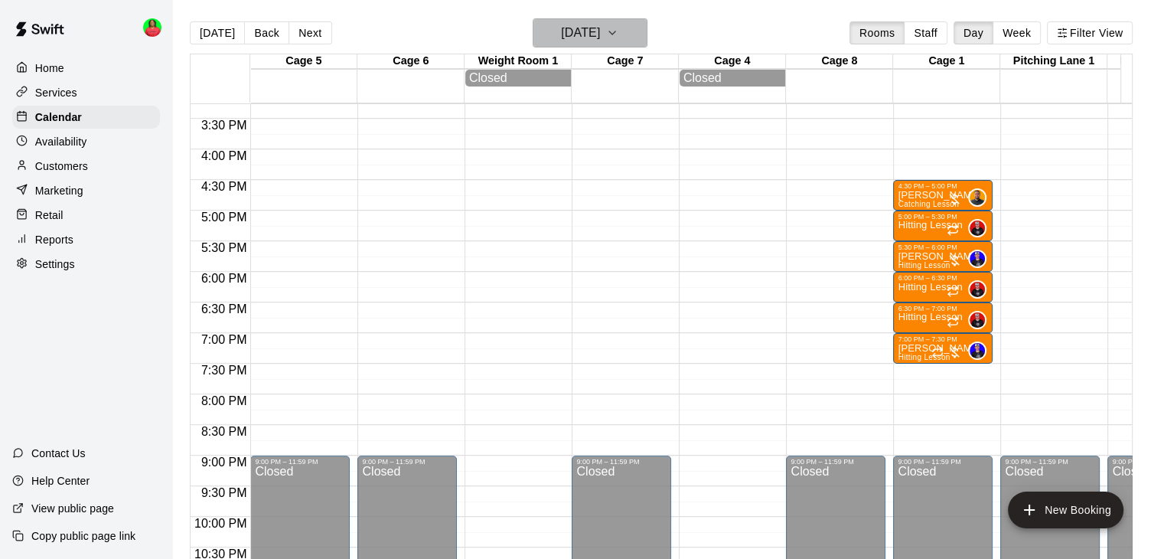
click at [618, 41] on icon "button" at bounding box center [612, 33] width 12 height 18
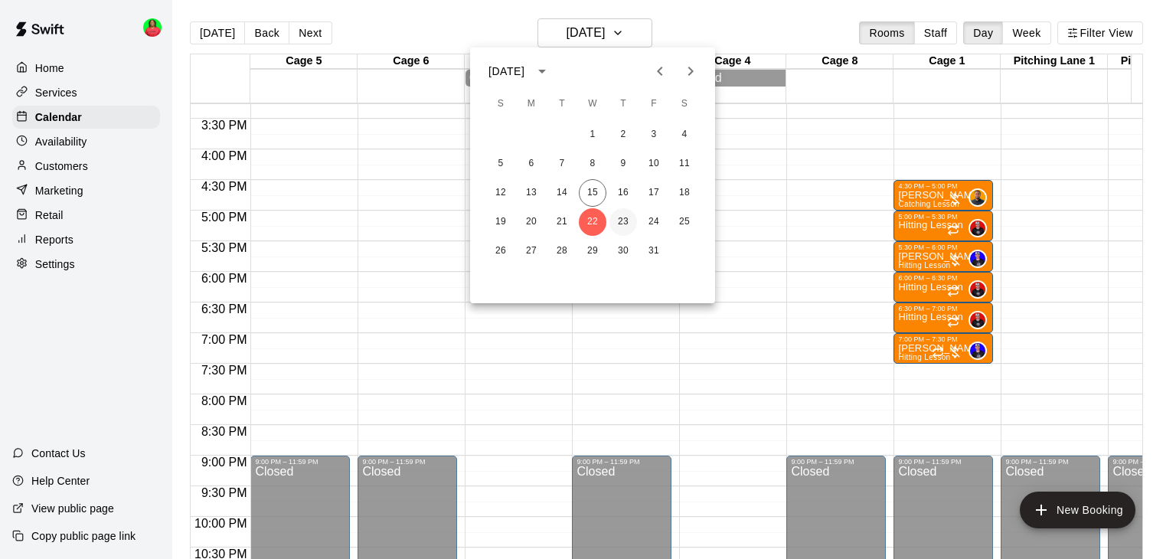
click at [628, 221] on button "23" at bounding box center [623, 222] width 28 height 28
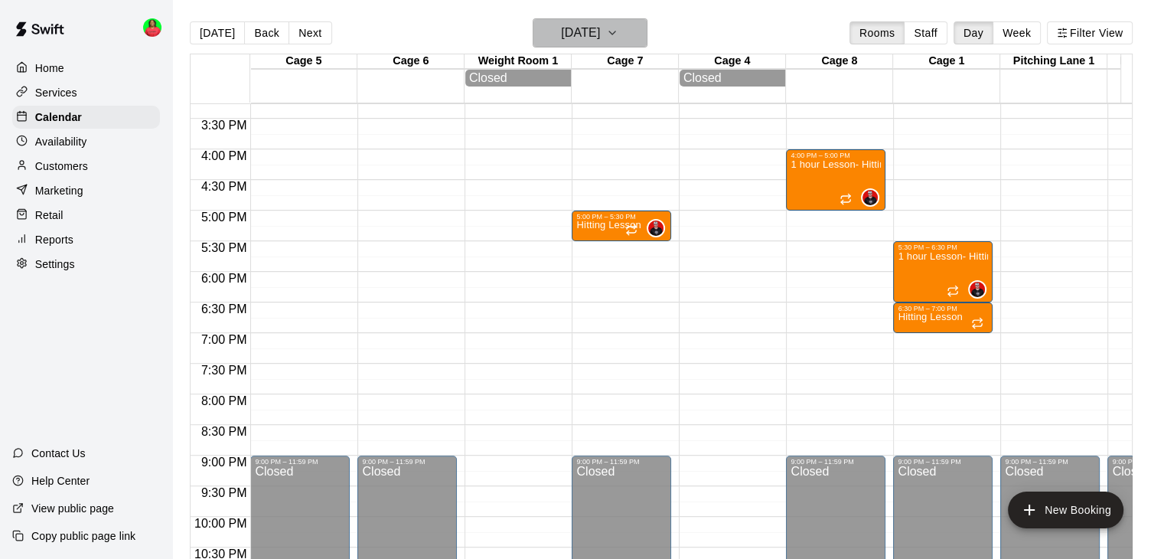
click at [615, 33] on icon "button" at bounding box center [612, 32] width 6 height 3
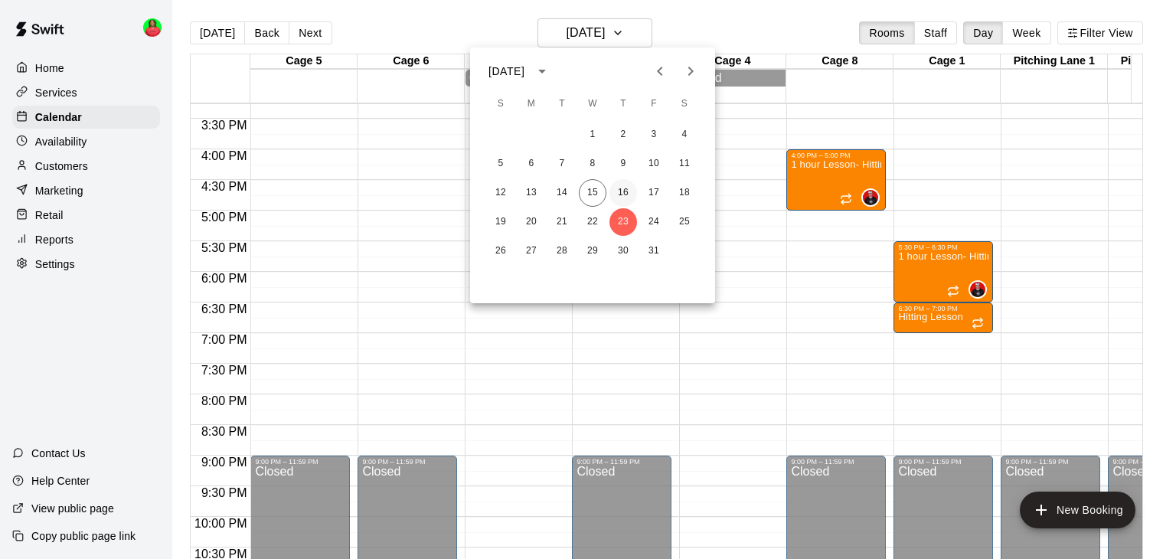
click at [631, 188] on button "16" at bounding box center [623, 193] width 28 height 28
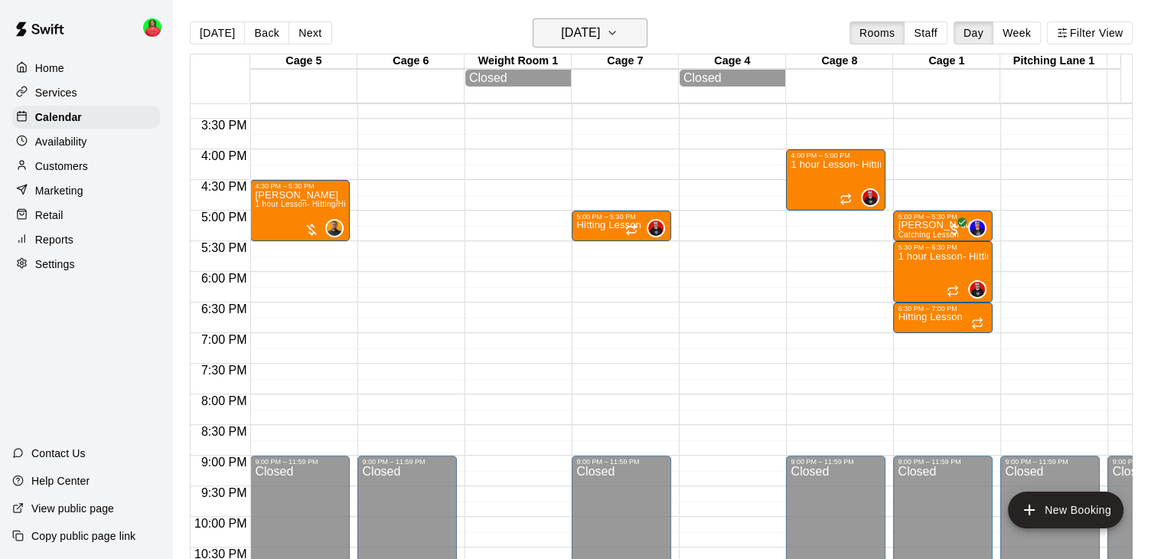
click at [600, 29] on h6 "[DATE]" at bounding box center [580, 32] width 39 height 21
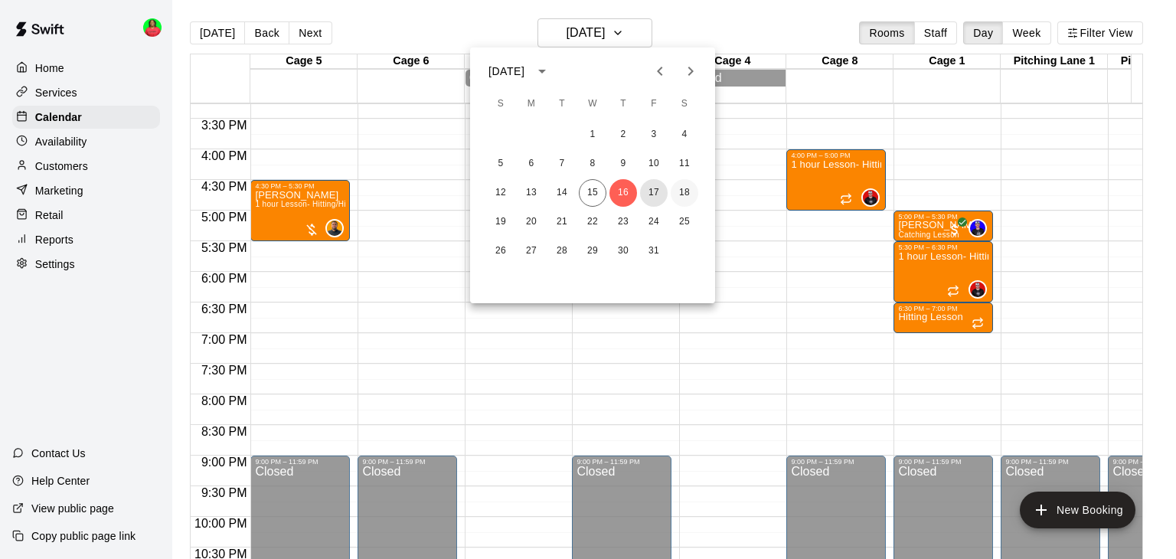
drag, startPoint x: 653, startPoint y: 197, endPoint x: 690, endPoint y: 198, distance: 37.5
click at [653, 199] on button "17" at bounding box center [654, 193] width 28 height 28
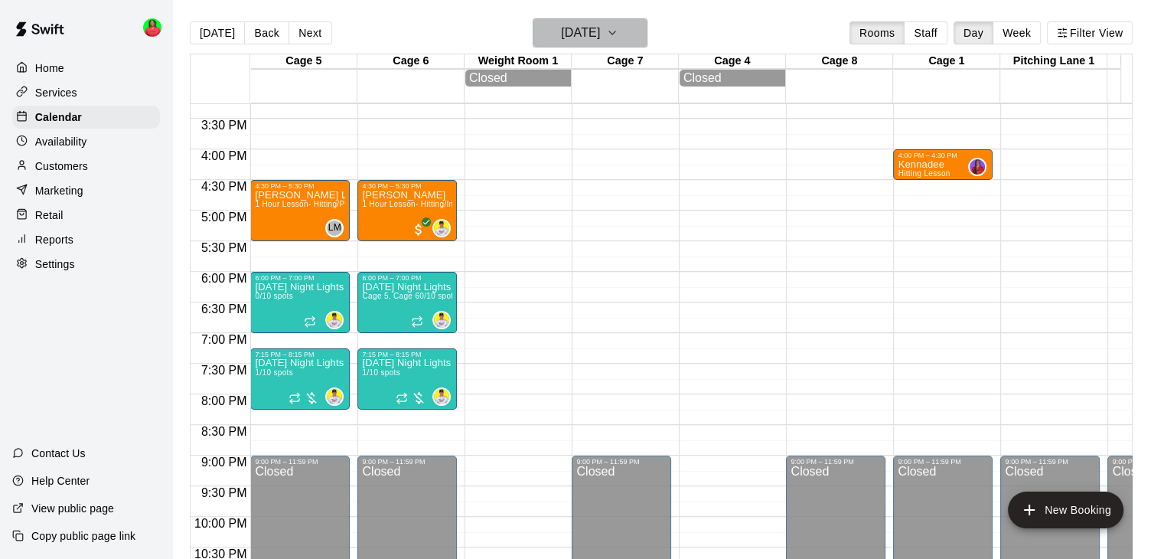
click at [618, 38] on icon "button" at bounding box center [612, 33] width 12 height 18
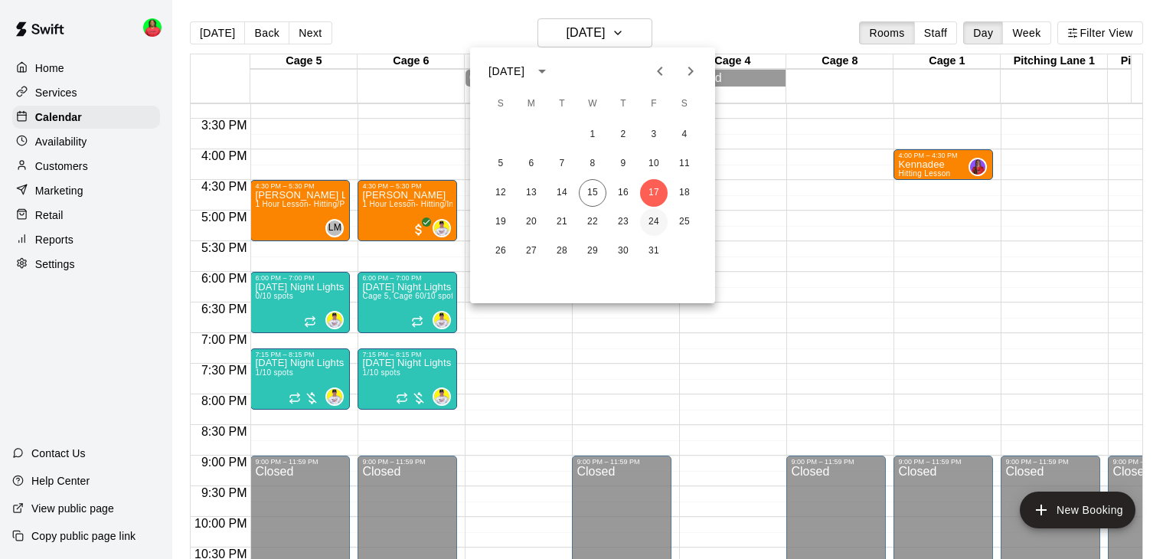
click at [652, 225] on button "24" at bounding box center [654, 222] width 28 height 28
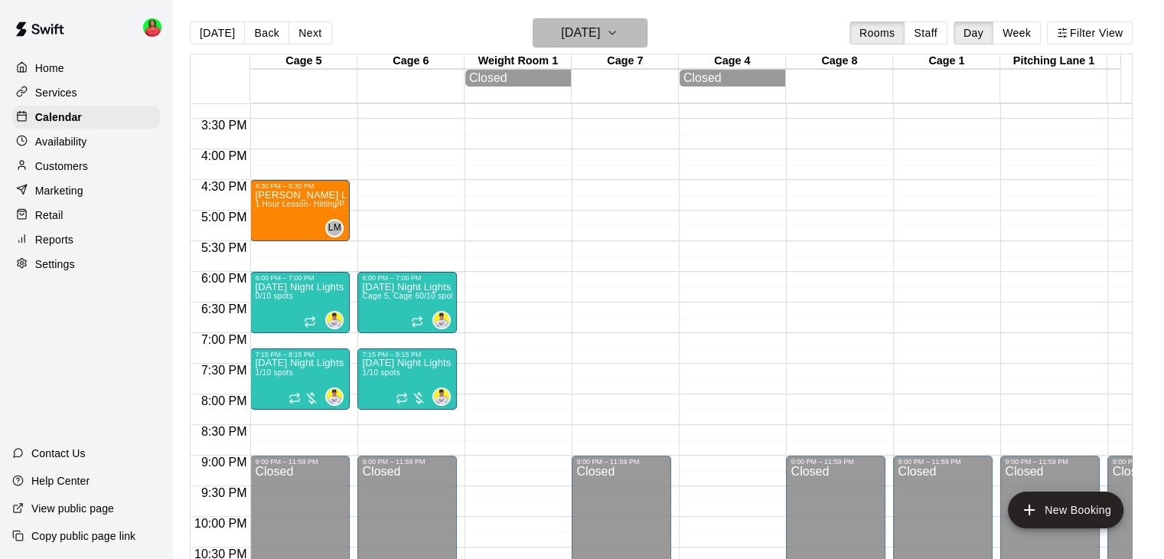
click at [643, 32] on button "[DATE]" at bounding box center [590, 32] width 115 height 29
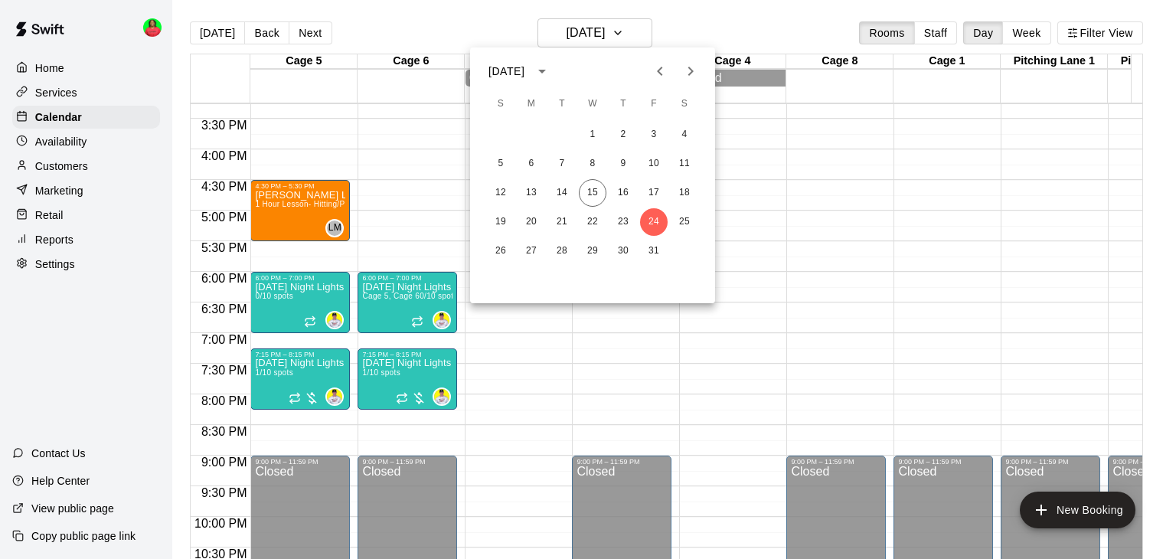
click at [422, 1] on div at bounding box center [588, 279] width 1176 height 559
